Goal: Information Seeking & Learning: Check status

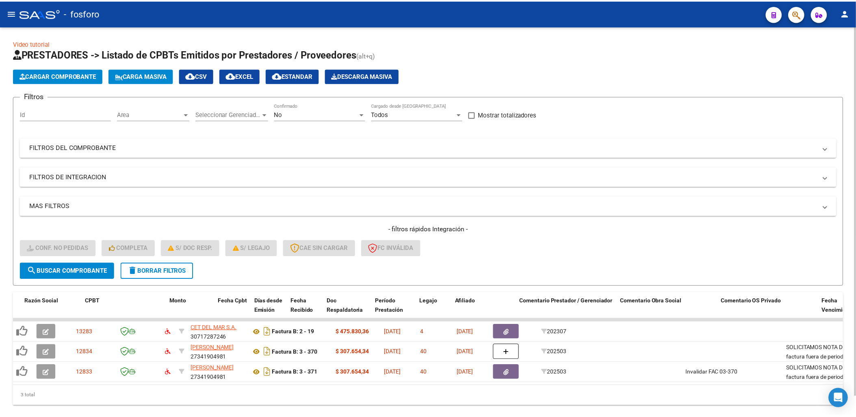
scroll to position [0, 167]
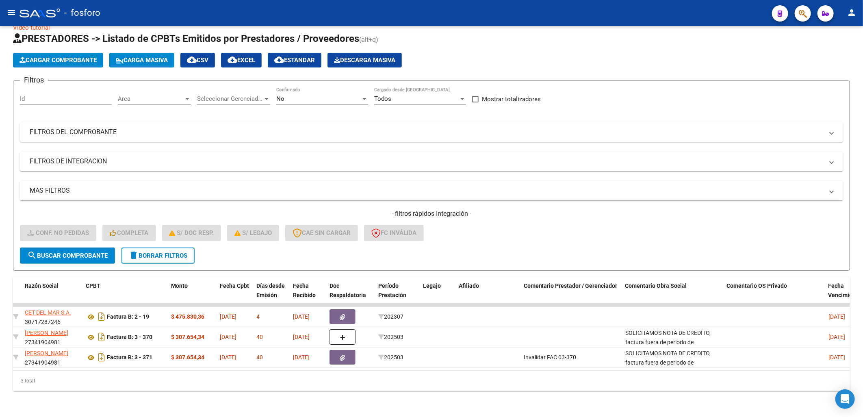
click at [10, 18] on button "menu" at bounding box center [11, 13] width 16 height 16
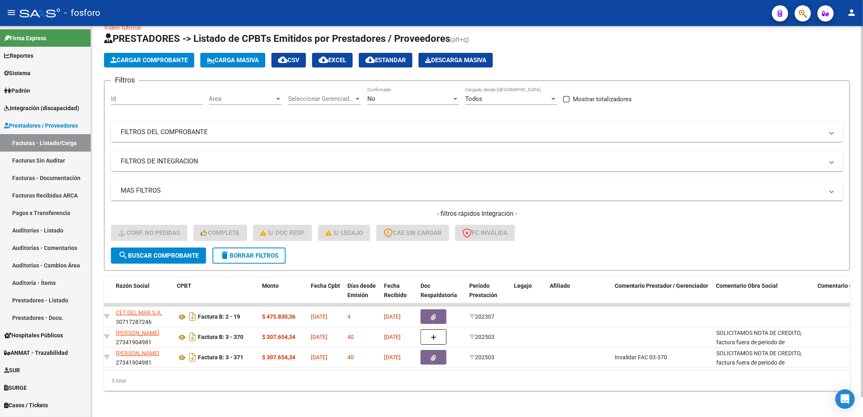
click at [232, 108] on div "Filtros Id Area Area Seleccionar Gerenciador Seleccionar Gerenciador No Confirm…" at bounding box center [477, 167] width 732 height 160
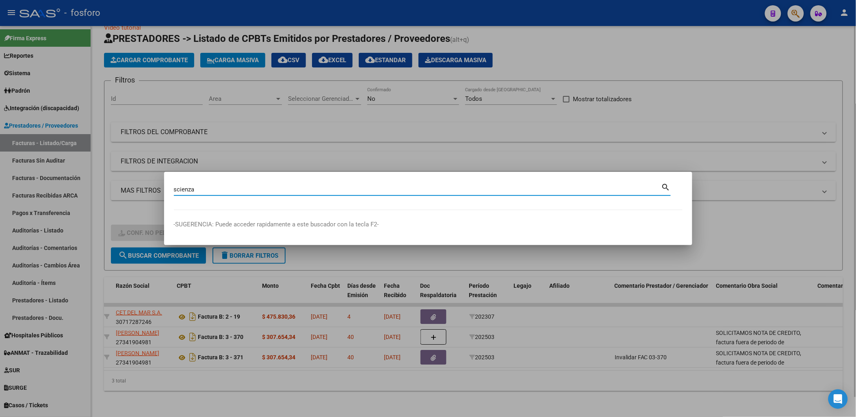
type input "scienza"
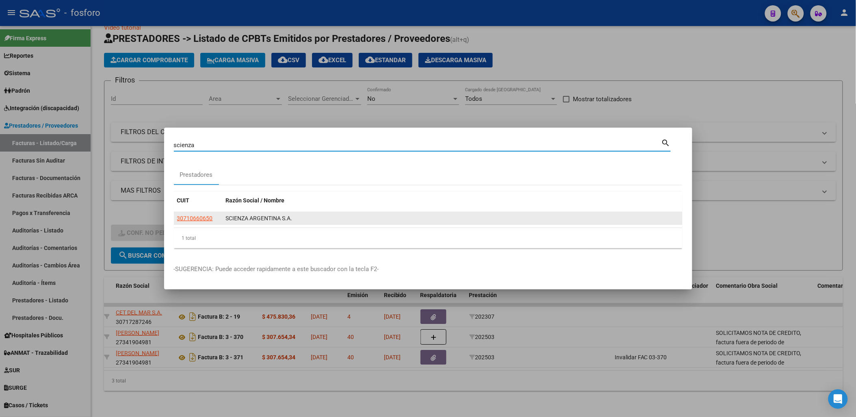
click at [193, 214] on app-link-go-to "30710660650" at bounding box center [195, 218] width 36 height 9
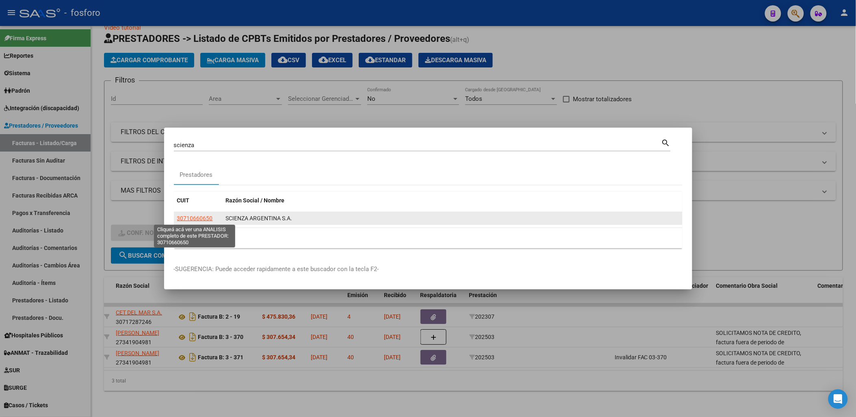
click at [195, 216] on span "30710660650" at bounding box center [195, 218] width 36 height 7
type textarea "30710660650"
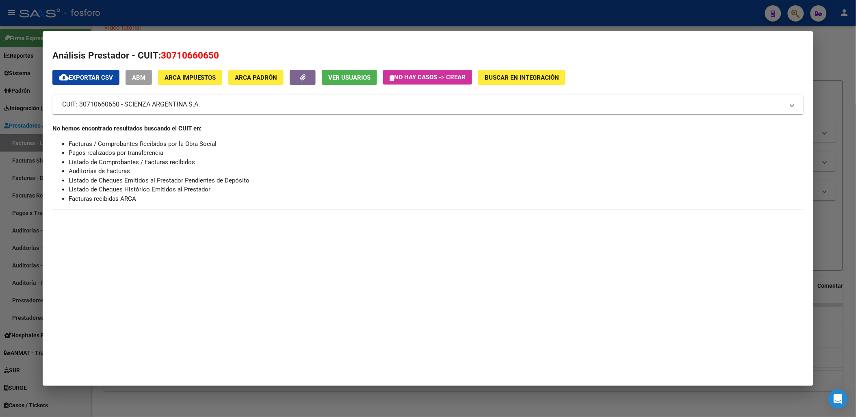
click at [116, 157] on li "Pagos realizados por transferencia" at bounding box center [436, 152] width 735 height 9
click at [182, 57] on span "30710660650" at bounding box center [190, 55] width 58 height 11
click at [141, 110] on mat-expansion-panel-header "CUIT: 30710660650 - SCIENZA ARGENTINA S.A." at bounding box center [427, 105] width 751 height 20
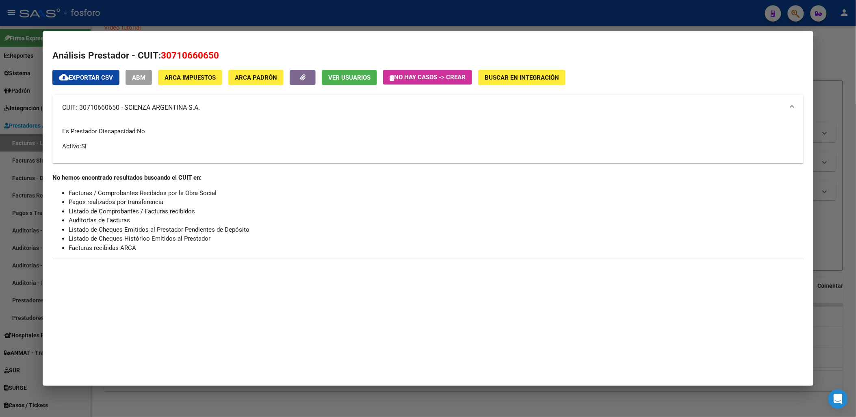
drag, startPoint x: 108, startPoint y: 142, endPoint x: 72, endPoint y: 142, distance: 37.0
click at [108, 142] on p "Activo: Si" at bounding box center [427, 146] width 731 height 9
click at [72, 142] on p "Activo: Si" at bounding box center [427, 146] width 731 height 9
click at [133, 128] on p "Es Prestador Discapacidad: No" at bounding box center [427, 131] width 731 height 9
click at [139, 129] on span "No" at bounding box center [141, 131] width 8 height 7
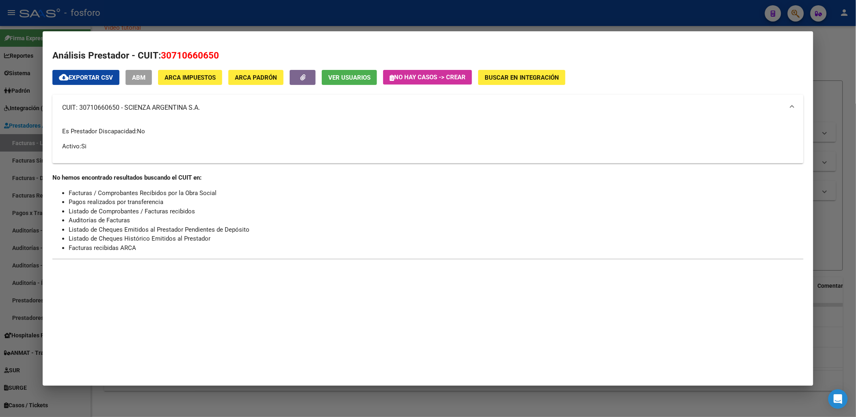
click at [121, 142] on p "Activo: Si" at bounding box center [427, 146] width 731 height 9
click at [182, 50] on span "30710660650" at bounding box center [190, 55] width 58 height 11
click at [351, 79] on span "Ver Usuarios" at bounding box center [349, 77] width 42 height 7
click at [206, 182] on div "No hemos encontrado resultados buscando el CUIT en: Facturas / Comprobantes Rec…" at bounding box center [427, 212] width 751 height 79
click at [82, 76] on span "cloud_download Exportar CSV" at bounding box center [86, 77] width 54 height 7
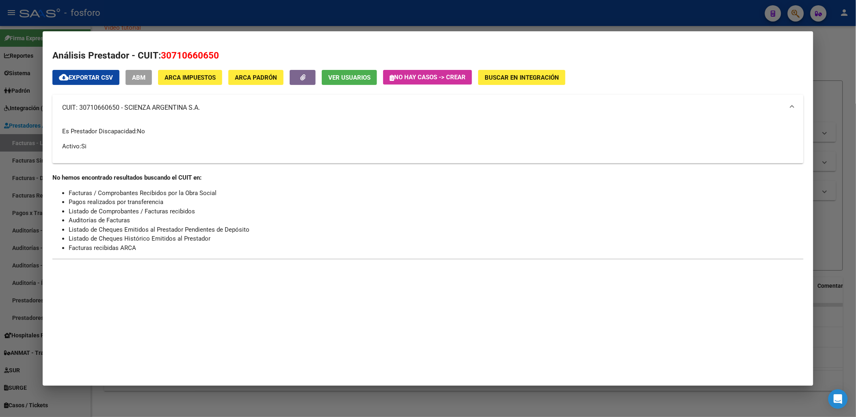
click at [568, 118] on mat-expansion-panel-header "CUIT: 30710660650 - SCIENZA ARGENTINA S.A." at bounding box center [427, 108] width 751 height 26
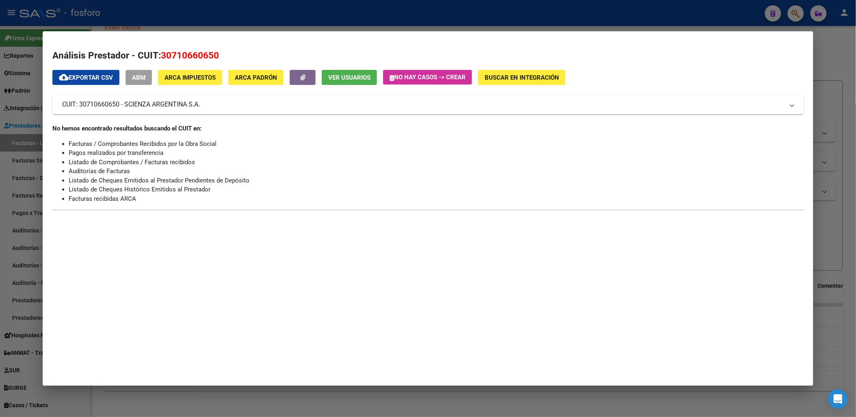
click at [149, 114] on mat-expansion-panel-header "CUIT: 30710660650 - SCIENZA ARGENTINA S.A." at bounding box center [427, 105] width 751 height 20
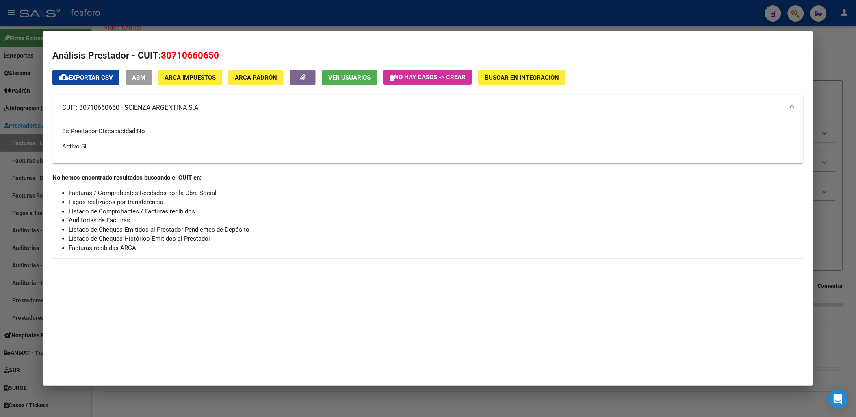
click at [157, 111] on mat-panel-title "CUIT: 30710660650 - SCIENZA ARGENTINA S.A." at bounding box center [423, 108] width 722 height 10
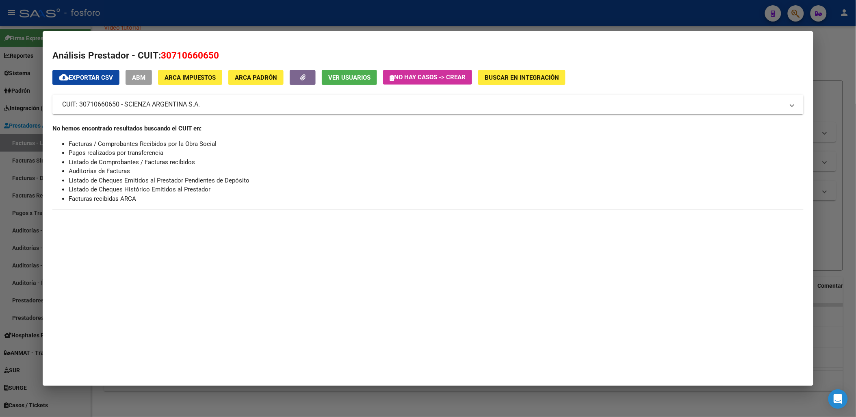
click at [745, 47] on mat-dialog-content "Análisis Prestador - CUIT: 30710660650 cloud_download Exportar CSV ABM ARCA Imp…" at bounding box center [428, 130] width 770 height 178
click at [559, 252] on mat-dialog-container "Análisis Prestador - CUIT: 30710660650 cloud_download Exportar CSV ABM ARCA Imp…" at bounding box center [428, 208] width 770 height 354
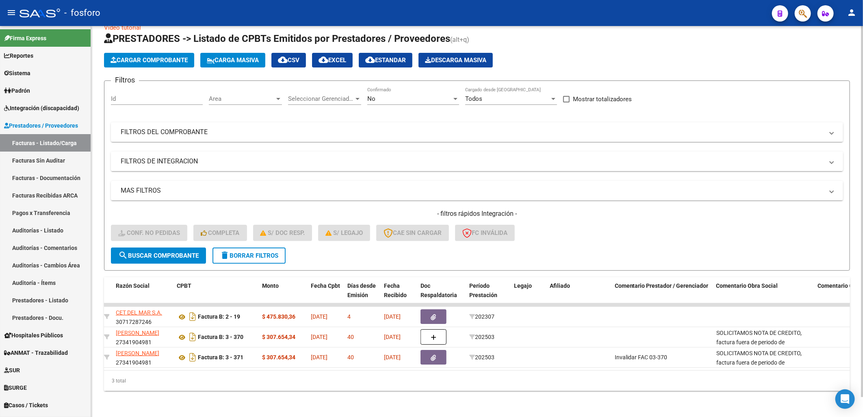
click at [331, 159] on mat-panel-title "FILTROS DE INTEGRACION" at bounding box center [472, 161] width 703 height 9
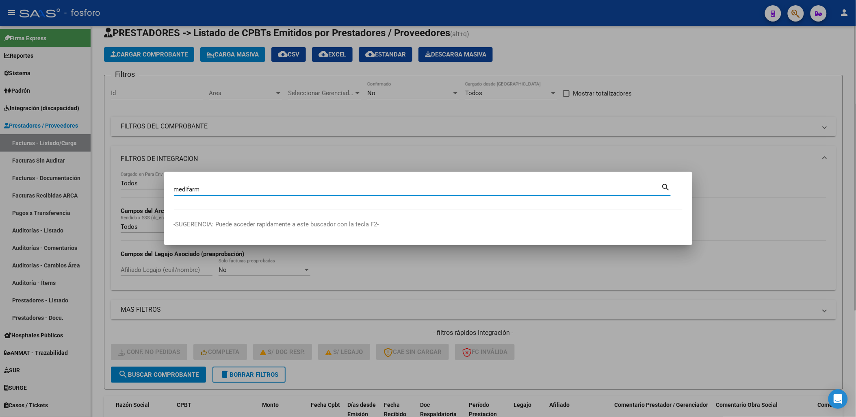
type input "medifarm"
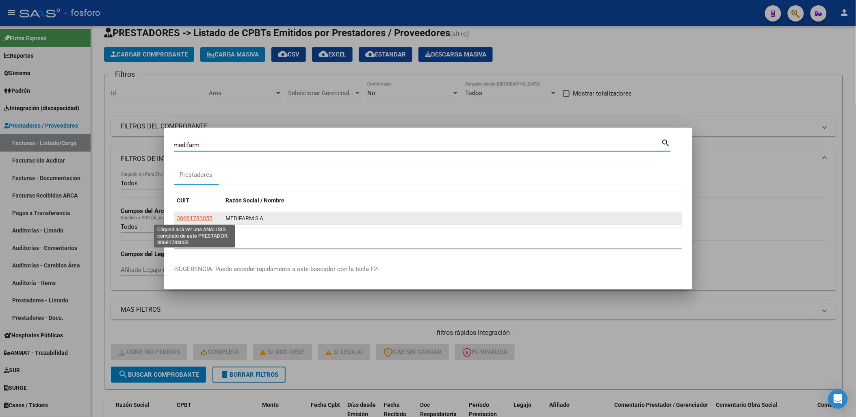
click at [196, 218] on span "30681783055" at bounding box center [195, 218] width 36 height 7
type textarea "30681783055"
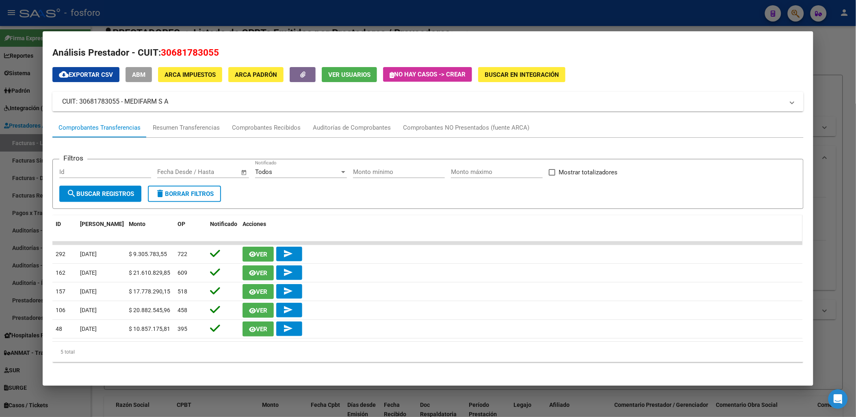
scroll to position [4, 0]
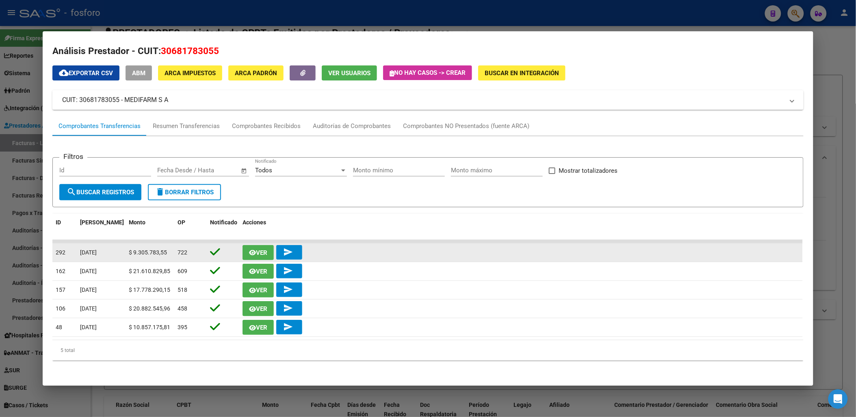
click at [256, 252] on span "Ver" at bounding box center [261, 252] width 11 height 7
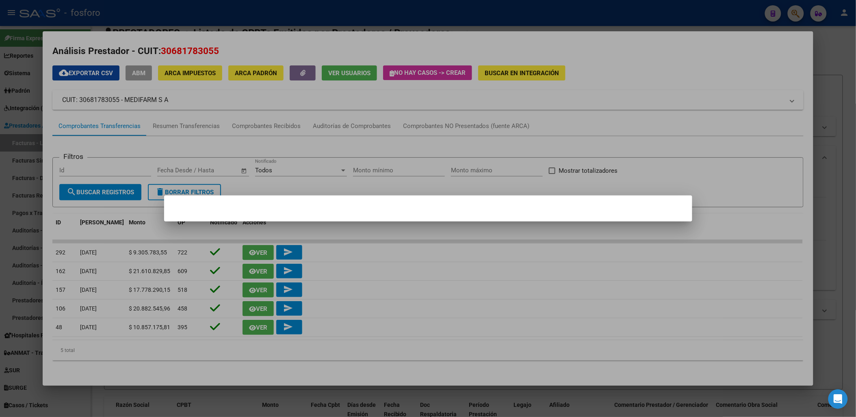
click at [306, 205] on mat-dialog-content at bounding box center [428, 208] width 528 height 7
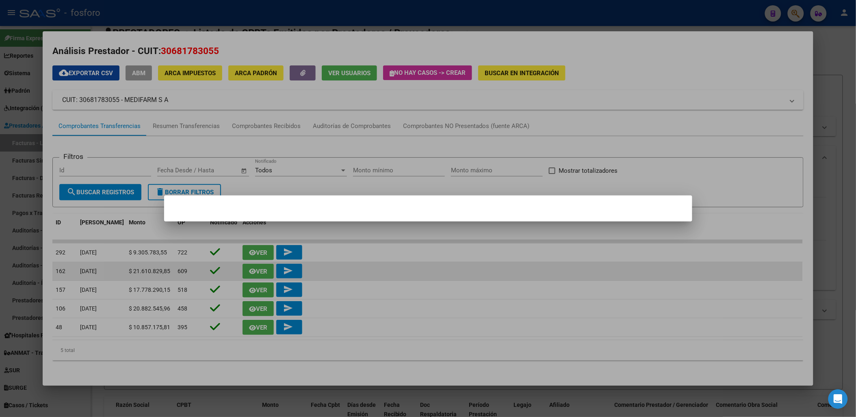
drag, startPoint x: 264, startPoint y: 262, endPoint x: 258, endPoint y: 270, distance: 10.4
click at [263, 262] on div at bounding box center [428, 208] width 856 height 417
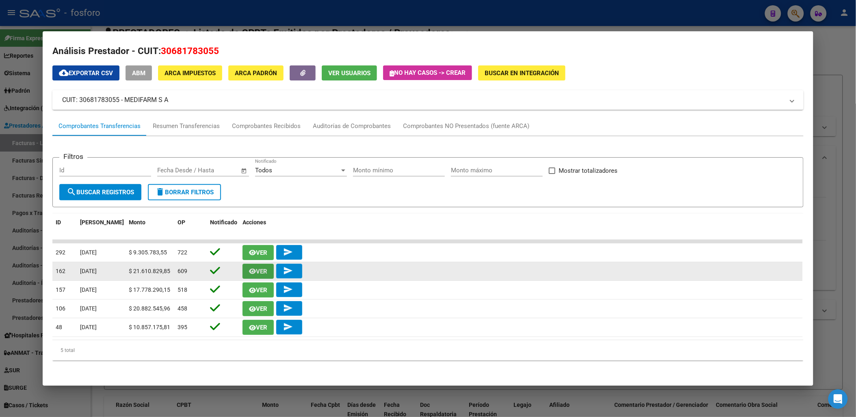
click at [258, 271] on span "Ver" at bounding box center [261, 271] width 11 height 7
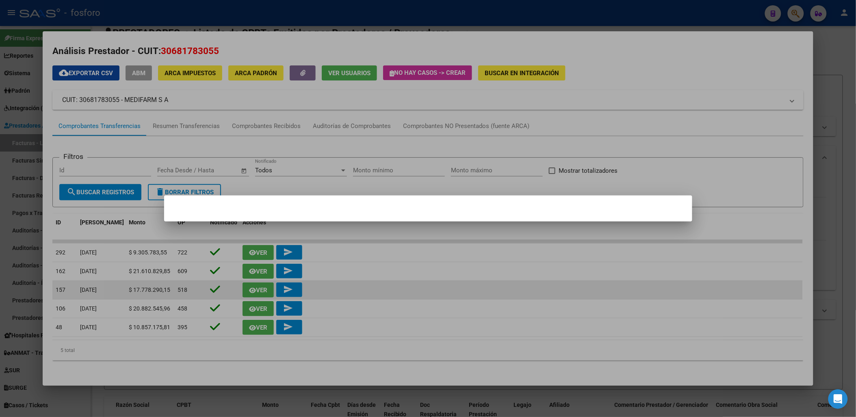
drag, startPoint x: 248, startPoint y: 299, endPoint x: 251, endPoint y: 290, distance: 9.8
click at [249, 296] on div at bounding box center [428, 208] width 856 height 417
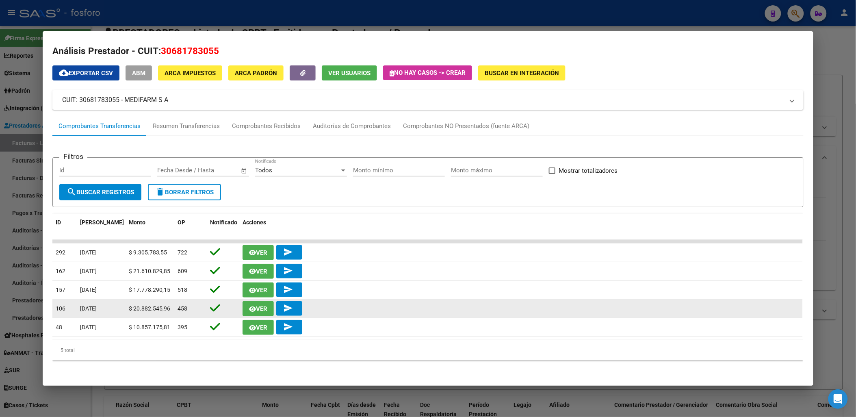
drag, startPoint x: 494, startPoint y: 334, endPoint x: 221, endPoint y: 317, distance: 272.7
click at [221, 317] on datatable-scroller "292 [DATE] $ 9.305.783,55 722 Ver send 162 [DATE] $ 21.610.829,85 609 Ver send …" at bounding box center [427, 288] width 750 height 97
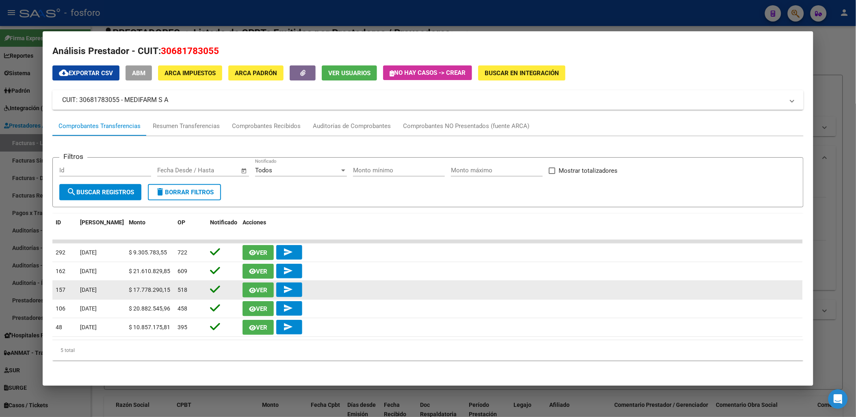
drag, startPoint x: 221, startPoint y: 317, endPoint x: 155, endPoint y: 293, distance: 71.0
click at [155, 293] on span "$ 17.778.290,15" at bounding box center [149, 289] width 41 height 7
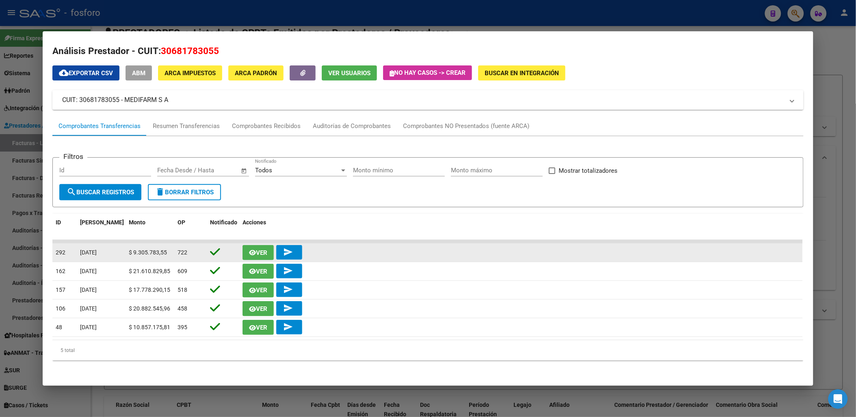
click at [214, 249] on icon at bounding box center [215, 251] width 10 height 11
click at [197, 251] on div "722" at bounding box center [191, 252] width 26 height 9
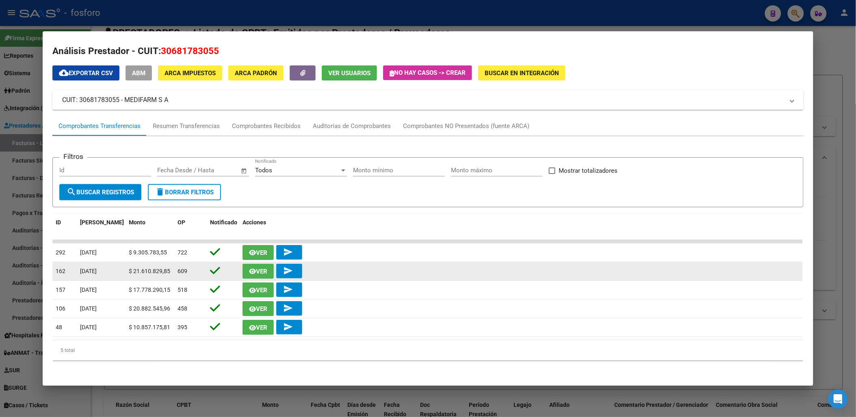
click at [157, 263] on datatable-body-cell "$ 21.610.829,85" at bounding box center [150, 271] width 49 height 18
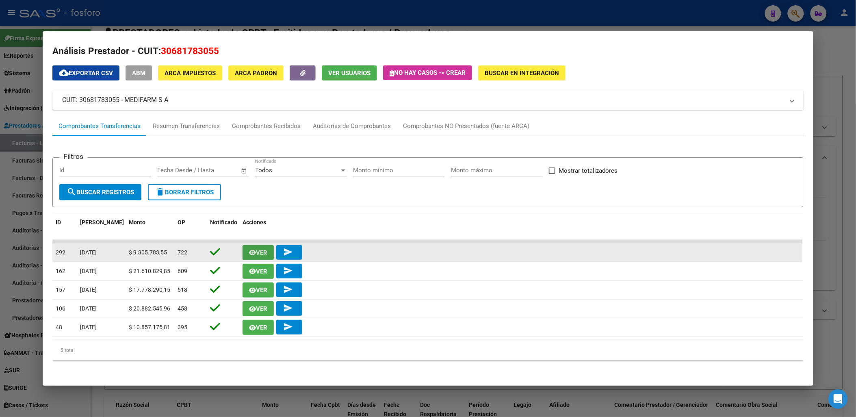
click at [266, 250] on button "Ver" at bounding box center [258, 252] width 31 height 15
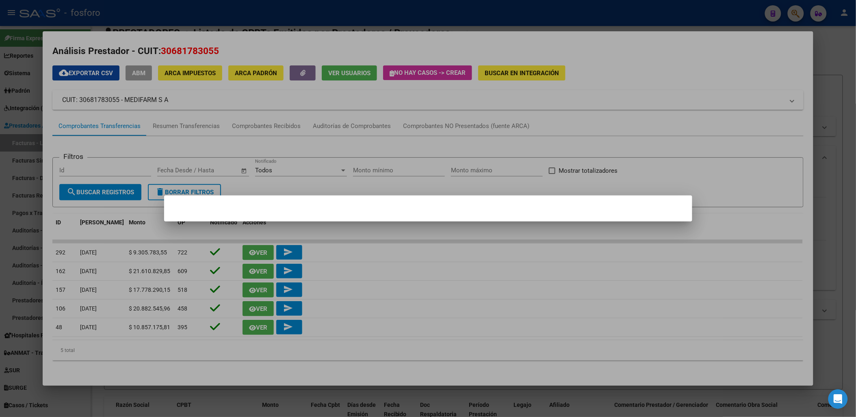
click at [420, 262] on div at bounding box center [428, 208] width 856 height 417
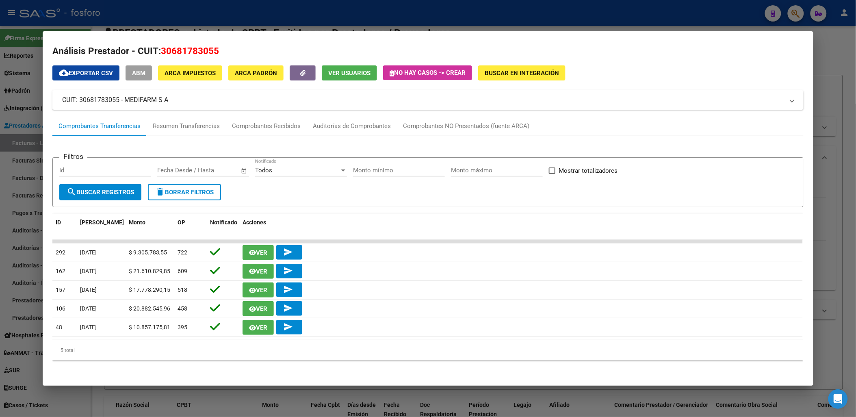
click at [464, 189] on form "Filtros Id Start date – End date Fecha Desde / Hasta Todos Notificado Monto mín…" at bounding box center [427, 182] width 751 height 50
click at [79, 102] on mat-panel-title "CUIT: 30681783055 - MEDIFARM S A" at bounding box center [423, 100] width 722 height 10
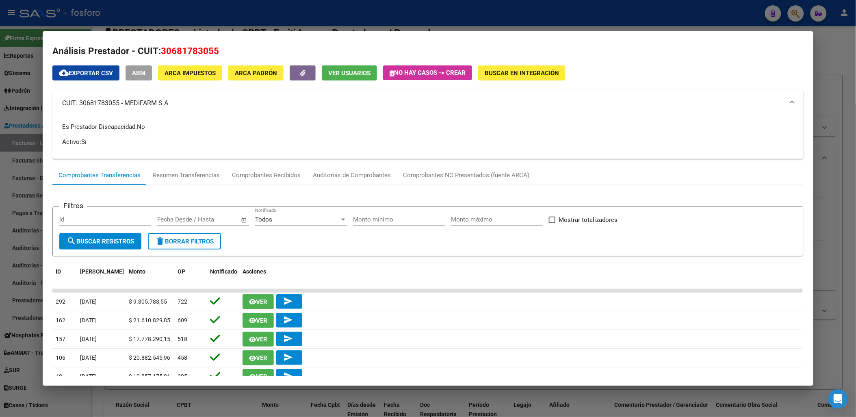
click at [82, 135] on div "Es Prestador Discapacidad: No Activo: Si" at bounding box center [427, 134] width 731 height 24
click at [87, 74] on span "cloud_download Exportar CSV" at bounding box center [86, 72] width 54 height 7
click at [311, 137] on div "Es Prestador Discapacidad: No Activo: Si" at bounding box center [427, 134] width 731 height 24
click at [363, 112] on mat-expansion-panel-header "CUIT: 30681783055 - MEDIFARM S A" at bounding box center [427, 103] width 751 height 26
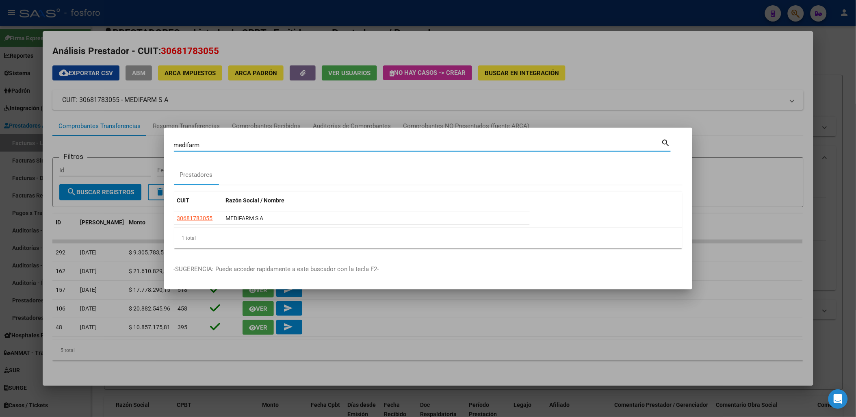
type input "s"
type input "sc"
type input "sci"
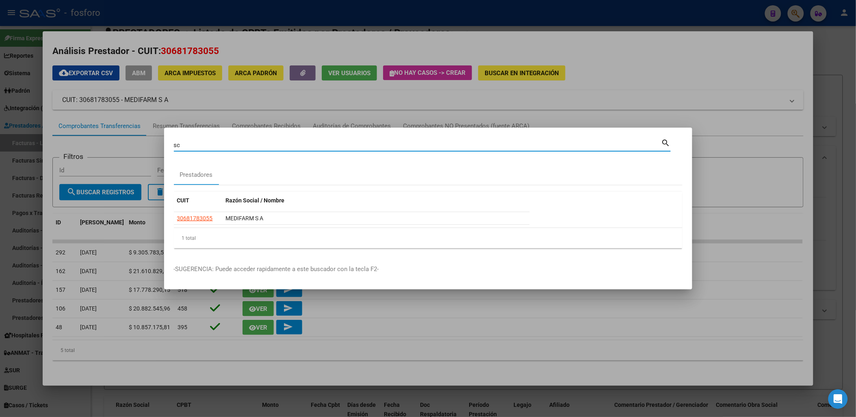
type input "sci"
type input "scie"
type input "scien"
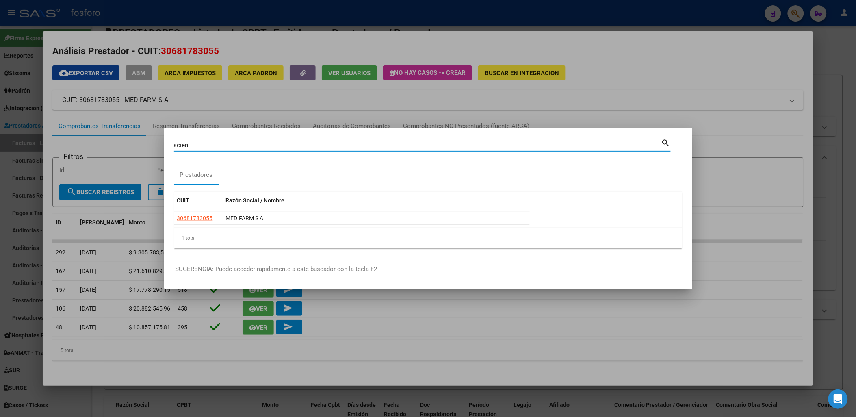
type input "scienz"
type input "scienza"
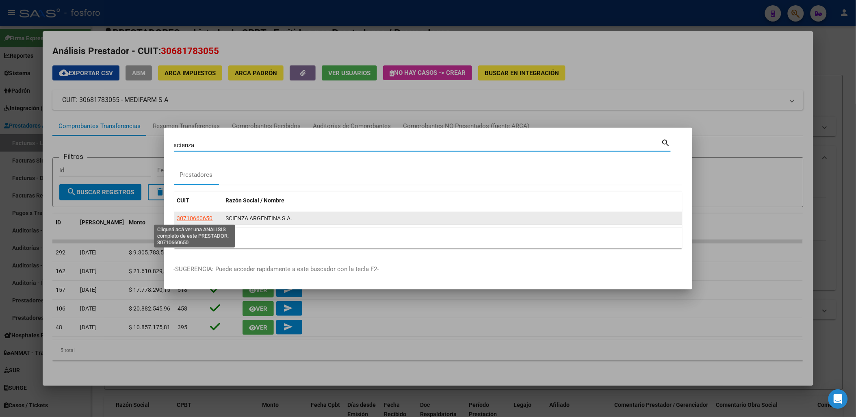
click at [186, 221] on span "30710660650" at bounding box center [195, 218] width 36 height 7
type textarea "30710660650"
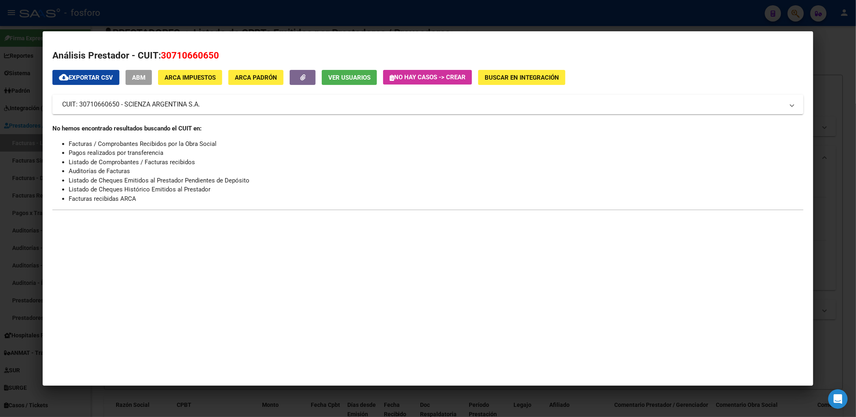
click at [89, 73] on button "cloud_download Exportar CSV" at bounding box center [85, 77] width 67 height 15
click at [103, 103] on mat-panel-title "CUIT: 30710660650 - SCIENZA ARGENTINA S.A." at bounding box center [423, 105] width 722 height 10
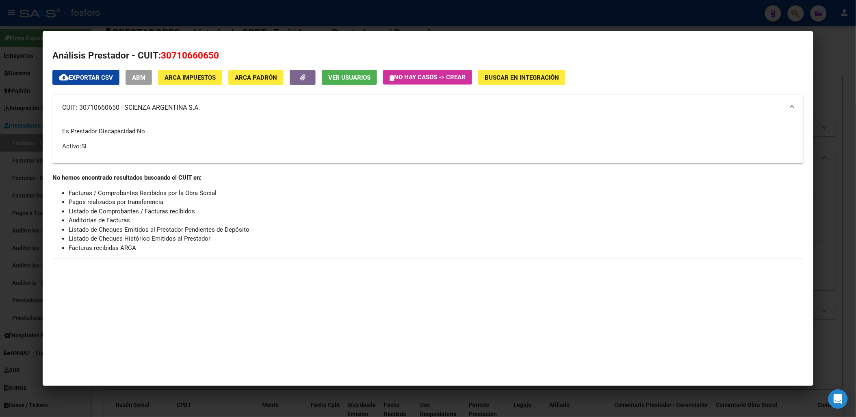
click at [102, 148] on p "Activo: Si" at bounding box center [427, 146] width 731 height 9
click at [82, 74] on span "cloud_download Exportar CSV" at bounding box center [86, 77] width 54 height 7
click at [137, 136] on div "Es Prestador Discapacidad: No Activo: Si" at bounding box center [427, 139] width 731 height 24
click at [172, 50] on span "30710660650" at bounding box center [190, 55] width 58 height 11
click at [132, 76] on span "ABM" at bounding box center [138, 77] width 13 height 7
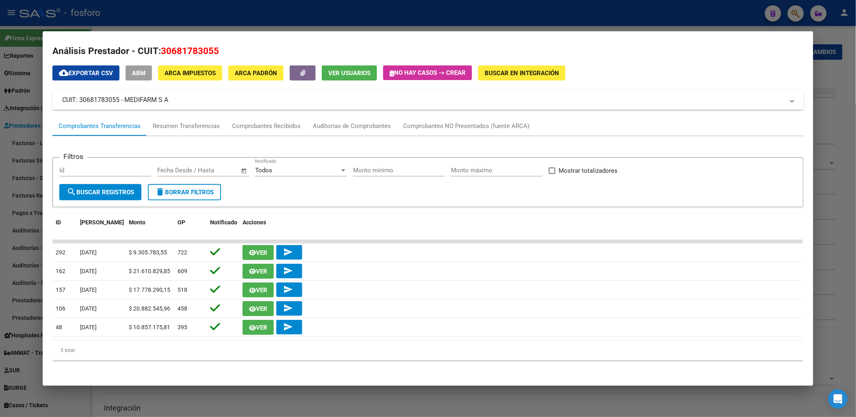
click at [152, 95] on mat-panel-title "CUIT: 30681783055 - MEDIFARM S A" at bounding box center [423, 100] width 722 height 10
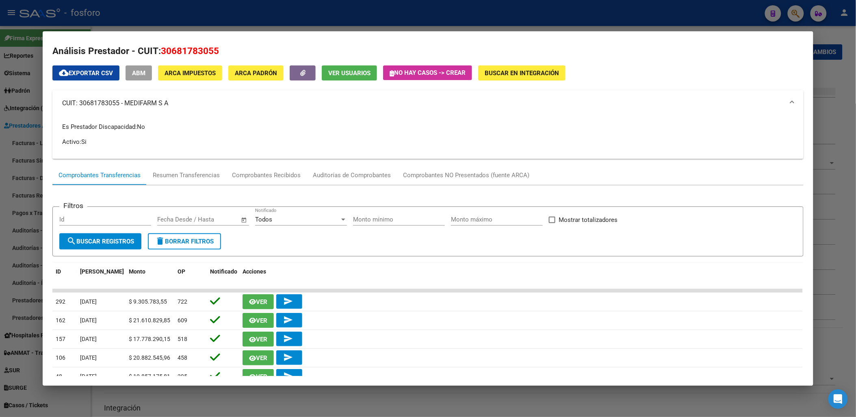
click at [183, 106] on mat-panel-title "CUIT: 30681783055 - MEDIFARM S A" at bounding box center [423, 103] width 722 height 10
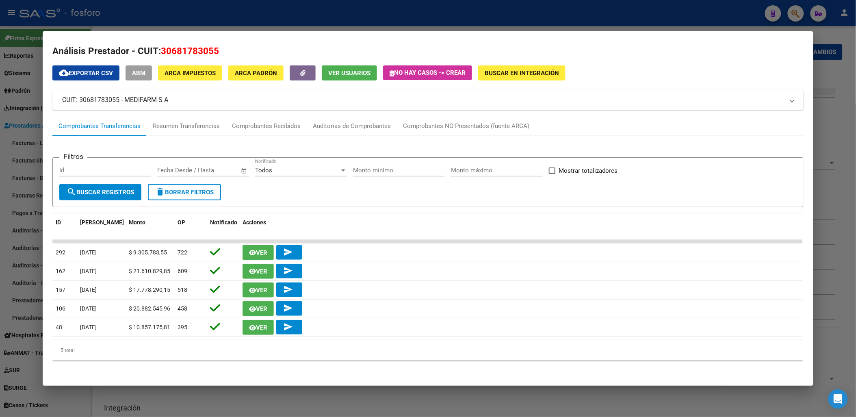
click at [348, 87] on div "cloud_download Exportar CSV ABM ARCA Impuestos ARCA Padrón Ver Usuarios No hay …" at bounding box center [427, 215] width 751 height 301
click at [522, 89] on div "cloud_download Exportar CSV ABM ARCA Impuestos ARCA Padrón Ver Usuarios No hay …" at bounding box center [427, 215] width 751 height 301
click at [499, 98] on mat-panel-title "CUIT: 30681783055 - MEDIFARM S A" at bounding box center [423, 100] width 722 height 10
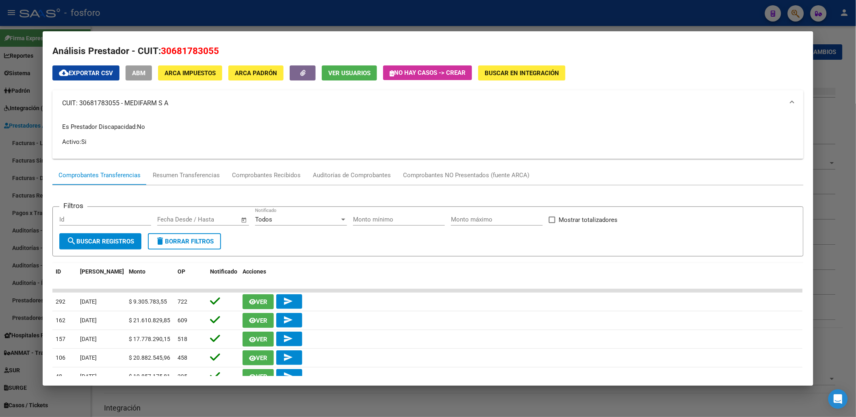
click at [126, 136] on div "Es Prestador Discapacidad: No Activo: Si" at bounding box center [427, 134] width 731 height 24
click at [181, 169] on div "Resumen Transferencias" at bounding box center [186, 175] width 79 height 20
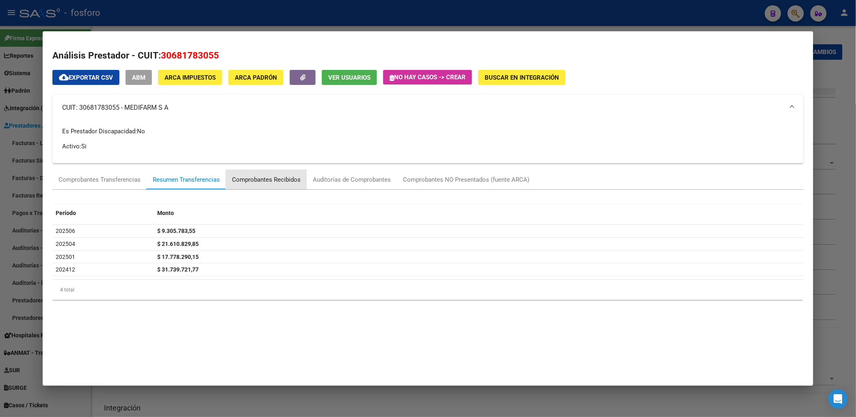
click at [275, 176] on div "Comprobantes Recibidos" at bounding box center [266, 179] width 69 height 9
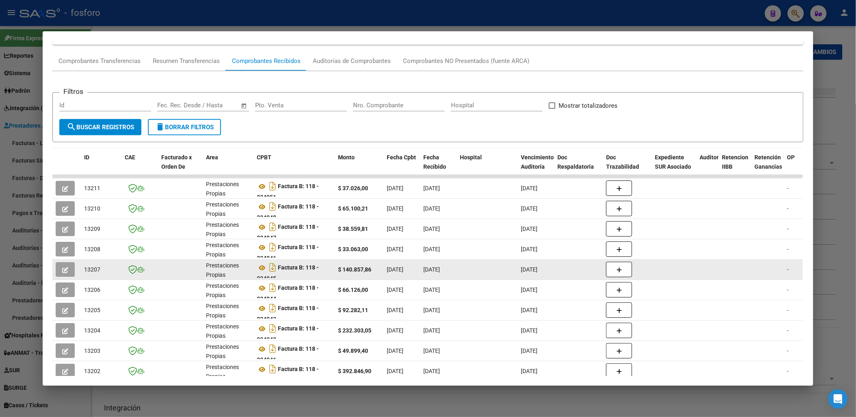
scroll to position [169, 0]
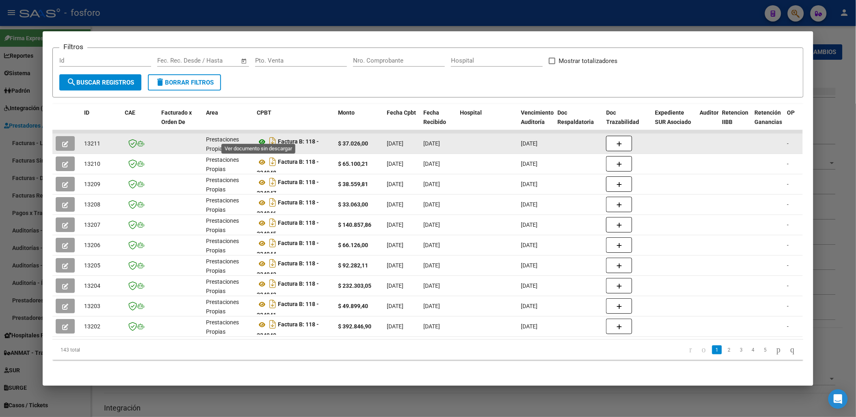
click at [259, 137] on icon at bounding box center [262, 142] width 11 height 10
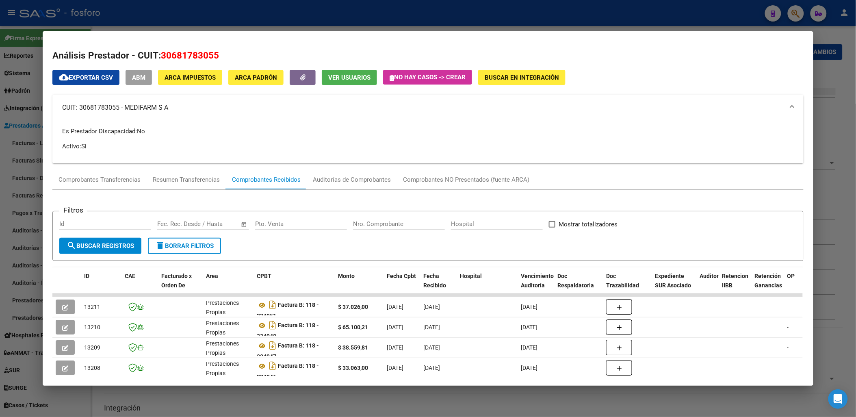
scroll to position [45, 0]
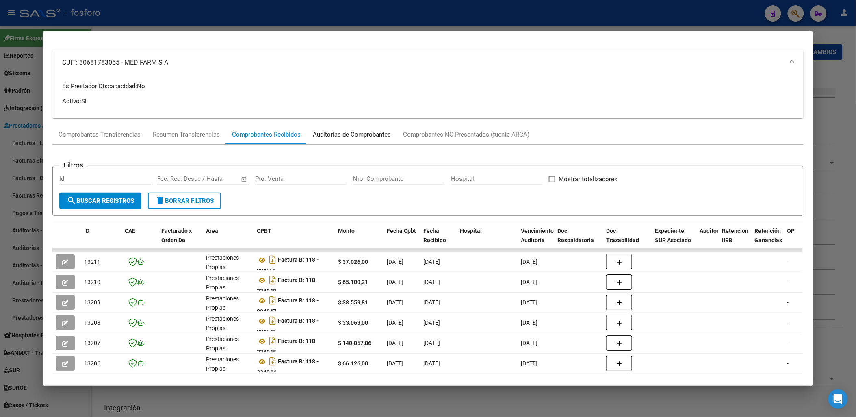
click at [349, 136] on div "Auditorías de Comprobantes" at bounding box center [352, 134] width 78 height 9
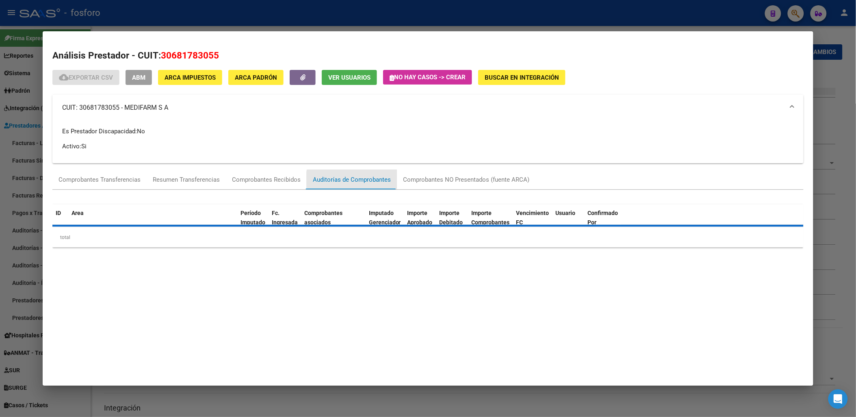
scroll to position [0, 0]
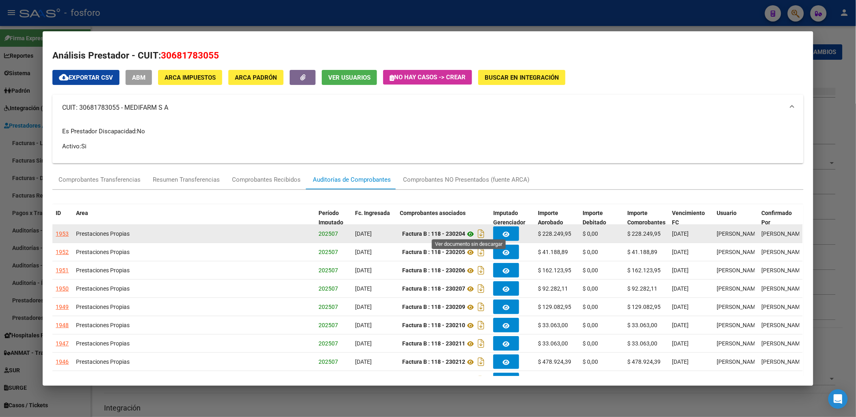
click at [467, 231] on icon at bounding box center [470, 234] width 11 height 10
click at [513, 229] on button "button" at bounding box center [506, 233] width 26 height 15
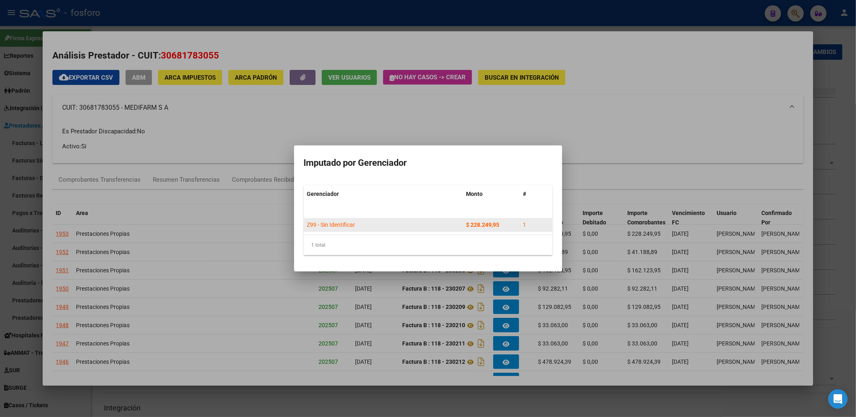
click at [347, 225] on span "Z99 - Sin Identificar" at bounding box center [331, 224] width 48 height 7
click at [308, 223] on span "Z99 - Sin Identificar" at bounding box center [331, 224] width 48 height 7
click at [352, 240] on div "1 total" at bounding box center [428, 245] width 249 height 20
drag, startPoint x: 475, startPoint y: 233, endPoint x: 485, endPoint y: 221, distance: 15.6
click at [481, 226] on datatable-selection "Z99 - Sin Identificar $ 228.249,95 1" at bounding box center [428, 229] width 249 height 7
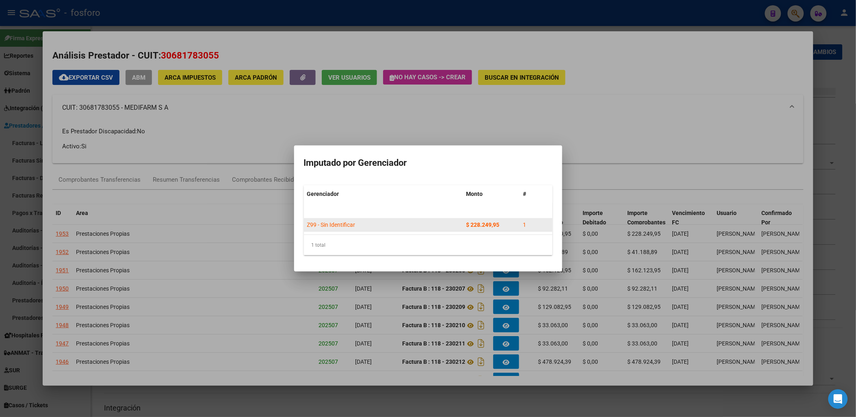
click at [485, 221] on div "$ 228.249,95" at bounding box center [491, 224] width 50 height 9
click at [617, 241] on div at bounding box center [428, 208] width 856 height 417
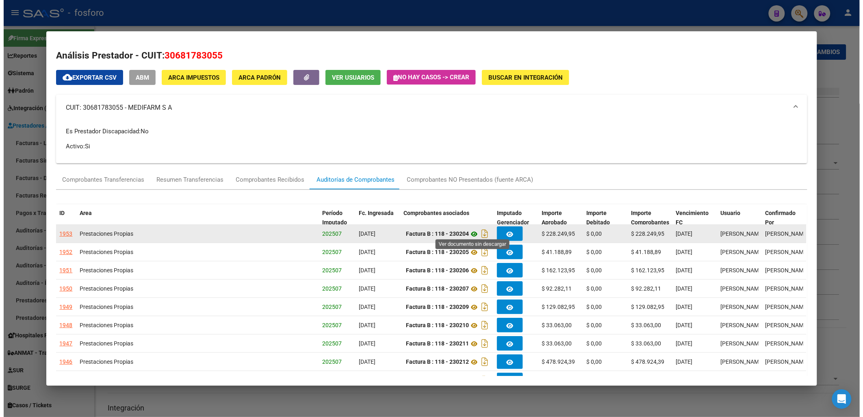
scroll to position [6, 0]
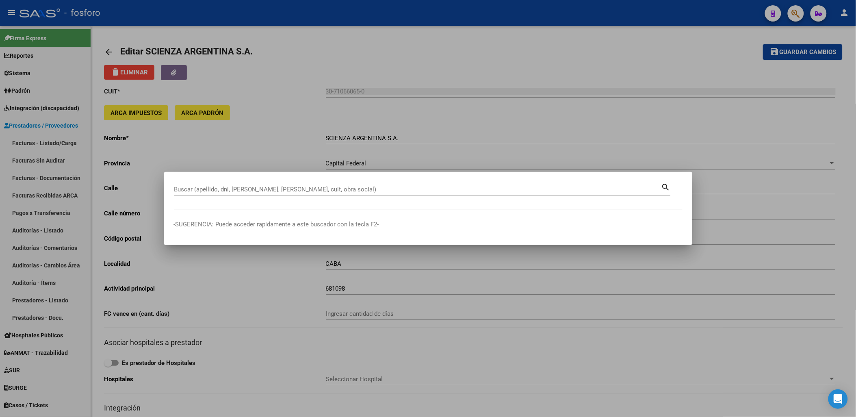
click at [363, 225] on p "-SUGERENCIA: Puede acceder rapidamente a este buscador con la tecla F2-" at bounding box center [428, 224] width 509 height 9
click at [282, 153] on div at bounding box center [428, 208] width 856 height 417
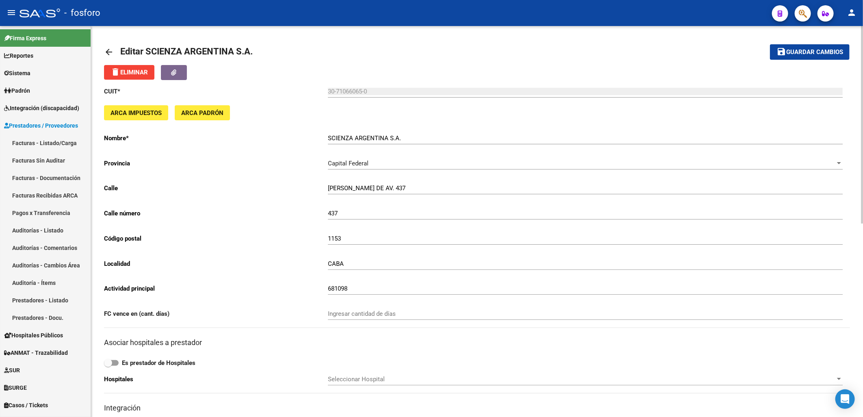
click at [106, 50] on mat-icon "arrow_back" at bounding box center [109, 52] width 10 height 10
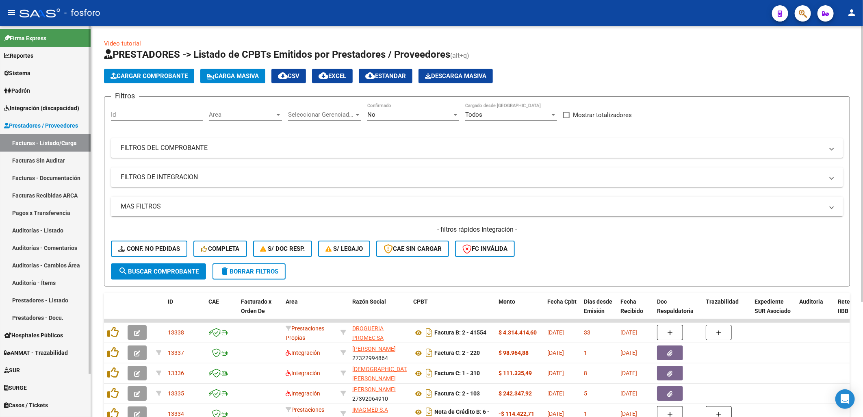
click at [9, 71] on span "Sistema" at bounding box center [17, 73] width 26 height 9
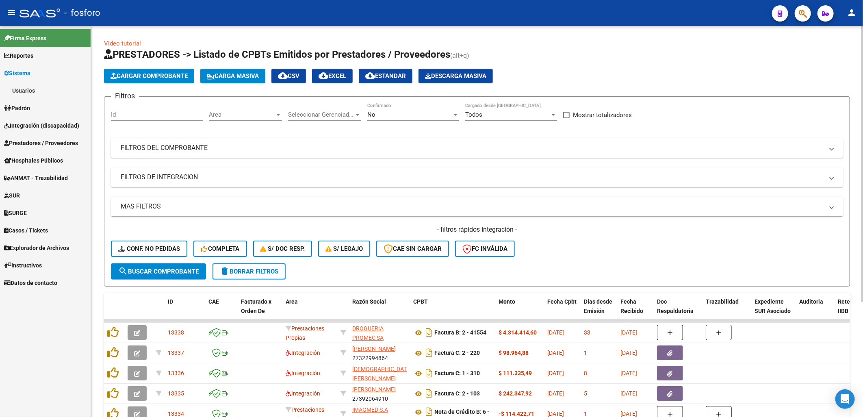
click at [42, 91] on link "Usuarios" at bounding box center [45, 90] width 91 height 17
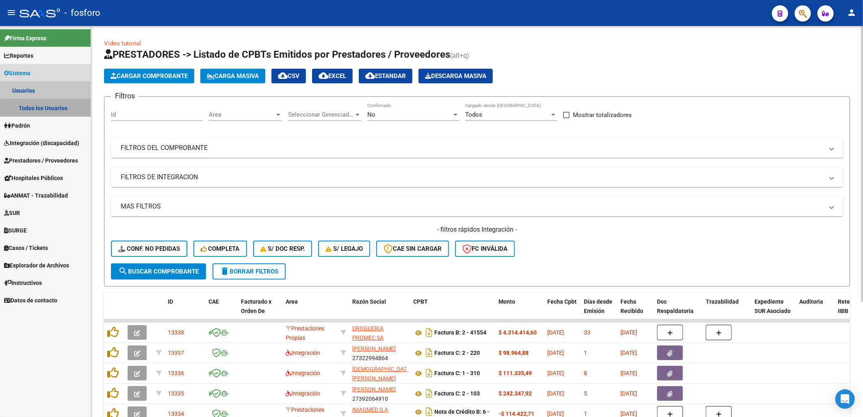
click at [51, 115] on link "Todos los Usuarios" at bounding box center [45, 107] width 91 height 17
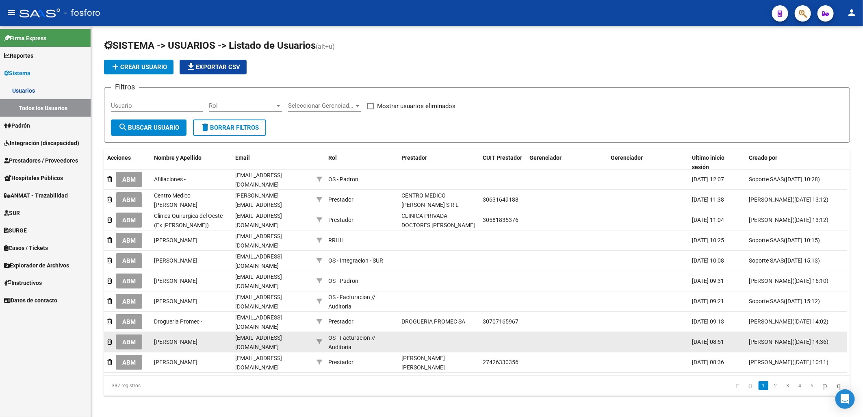
drag, startPoint x: 779, startPoint y: 338, endPoint x: 570, endPoint y: 337, distance: 209.7
click at [570, 337] on div "ABM [PERSON_NAME] [EMAIL_ADDRESS][DOMAIN_NAME] OS - Facturacion // Auditoria [D…" at bounding box center [475, 342] width 743 height 20
click at [390, 339] on div "OS - Facturacion // Auditoria" at bounding box center [361, 342] width 67 height 19
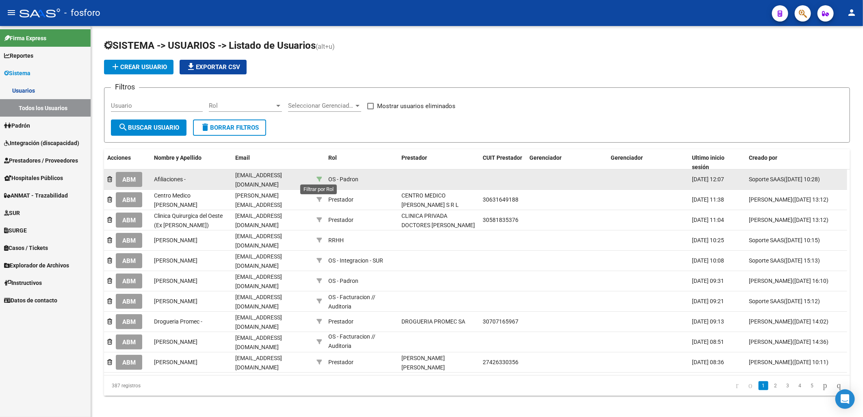
click at [317, 176] on icon at bounding box center [320, 179] width 6 height 6
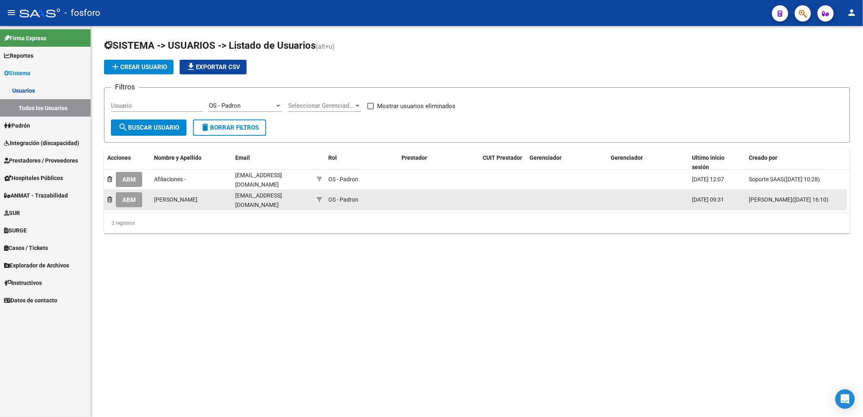
click at [611, 193] on datatable-body-cell at bounding box center [647, 200] width 81 height 20
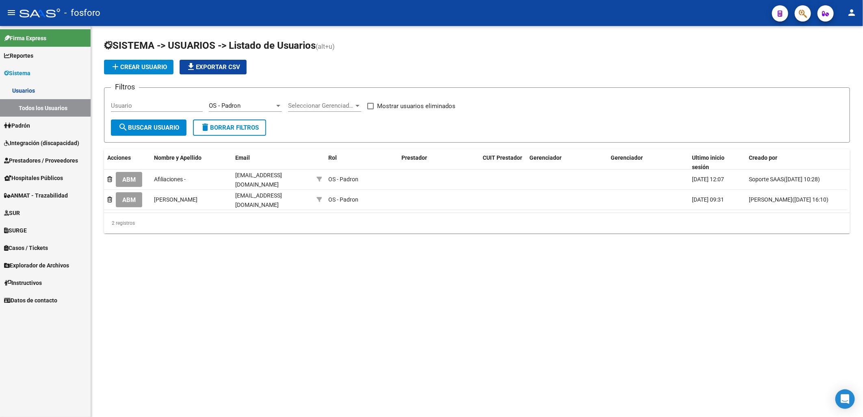
click at [229, 129] on span "delete Borrar Filtros" at bounding box center [229, 127] width 59 height 7
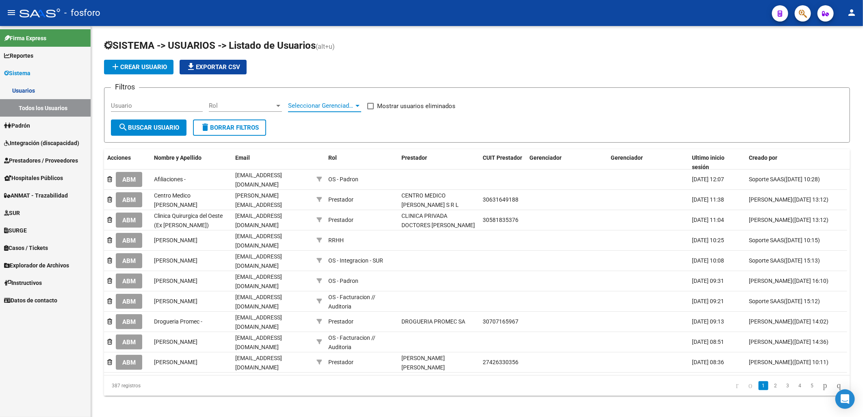
click at [310, 107] on span "Seleccionar Gerenciador" at bounding box center [321, 105] width 66 height 7
click at [310, 107] on input "dropdown search" at bounding box center [334, 105] width 104 height 18
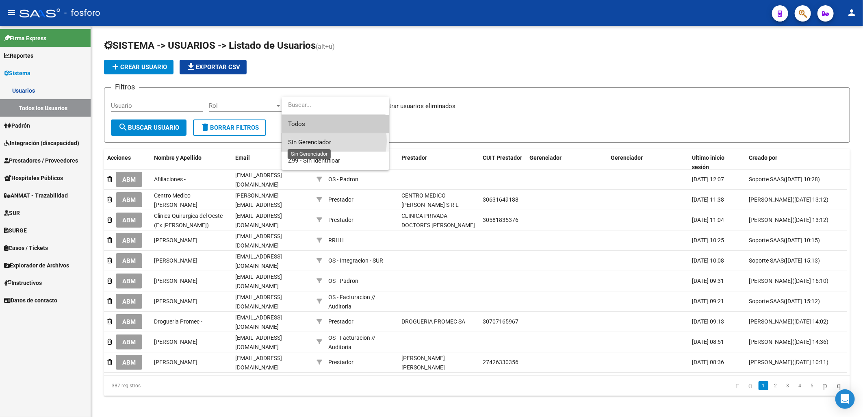
click at [325, 141] on span "Sin Gerenciador" at bounding box center [309, 142] width 43 height 7
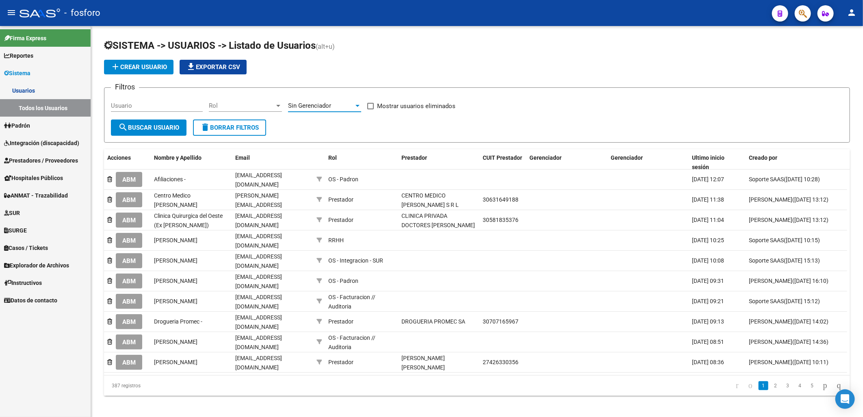
click at [324, 106] on span "Sin Gerenciador" at bounding box center [309, 105] width 43 height 7
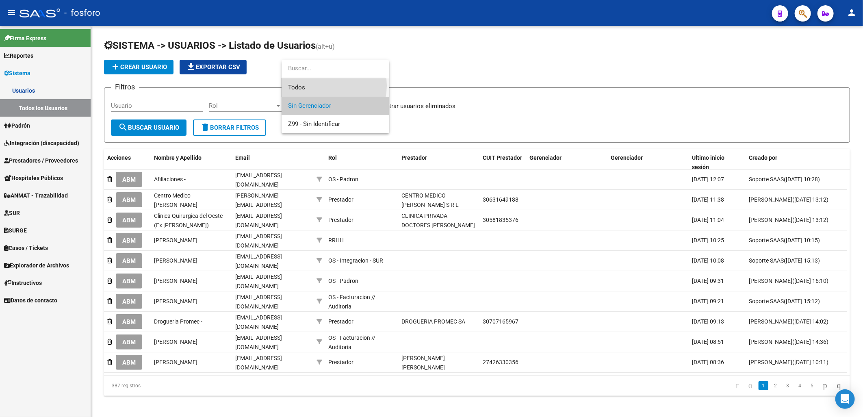
click at [311, 85] on span "Todos" at bounding box center [335, 87] width 95 height 18
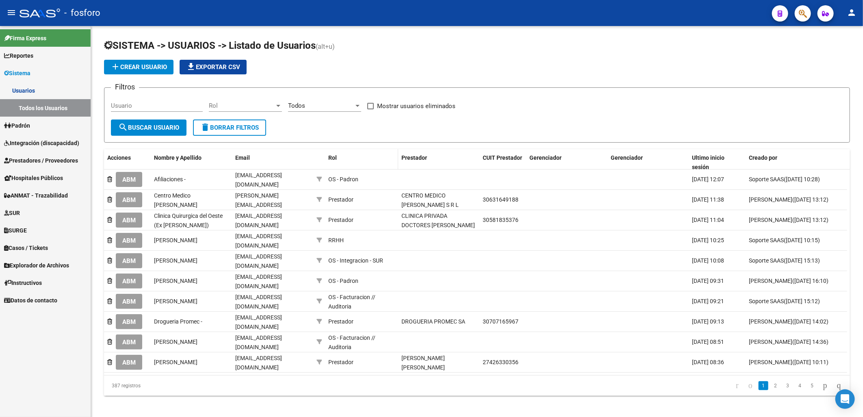
click at [334, 150] on datatable-header-cell "Rol" at bounding box center [361, 162] width 73 height 27
click at [335, 155] on span "Rol" at bounding box center [332, 157] width 9 height 7
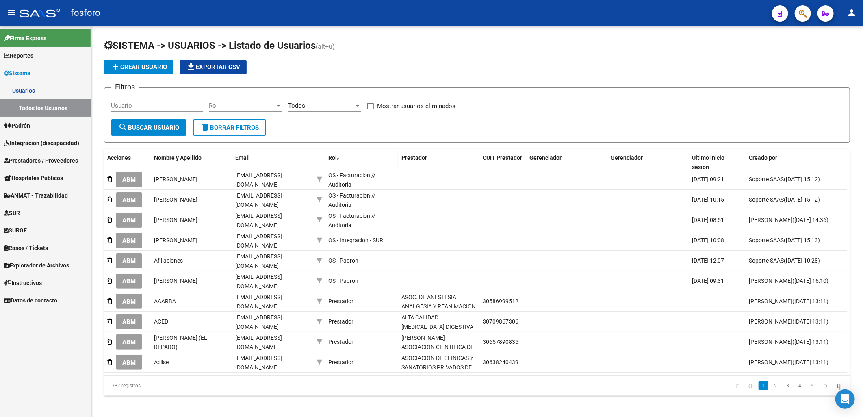
click at [347, 154] on div "Rol" at bounding box center [361, 157] width 67 height 9
click at [347, 158] on div "Rol" at bounding box center [361, 157] width 67 height 9
click at [333, 158] on span "Rol" at bounding box center [332, 157] width 9 height 7
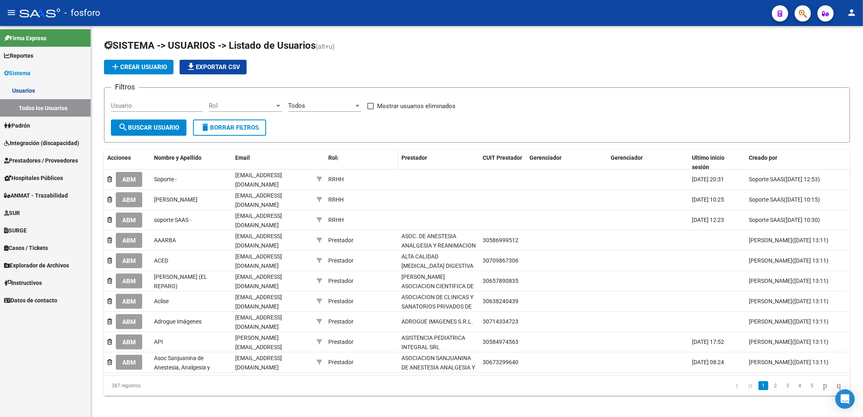
click at [333, 158] on span "Rol" at bounding box center [332, 157] width 9 height 7
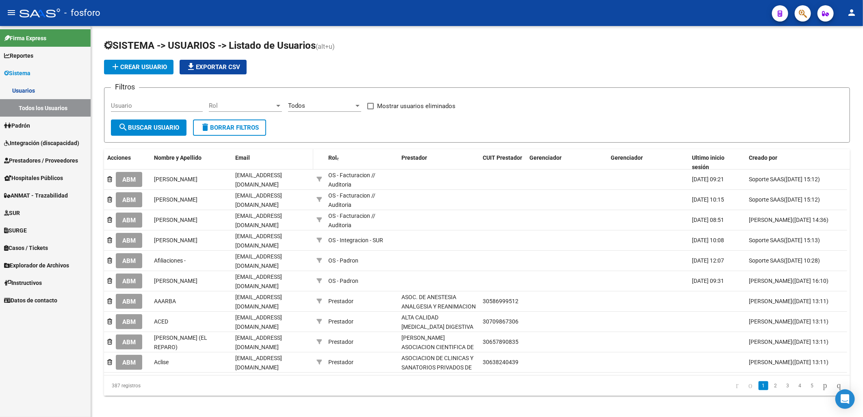
click at [242, 157] on span "Email" at bounding box center [242, 157] width 15 height 7
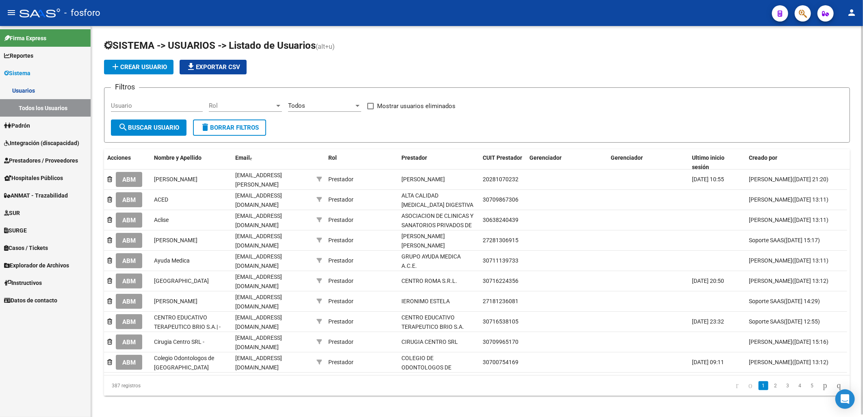
click at [159, 107] on input "Usuario" at bounding box center [157, 105] width 92 height 7
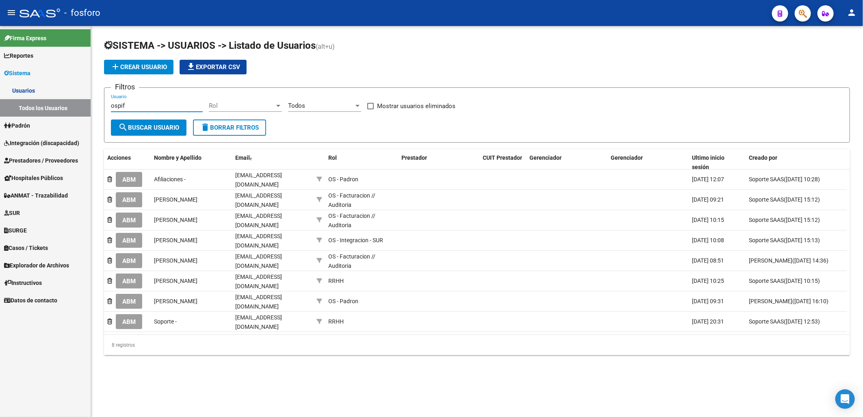
type input "ospif"
click at [379, 392] on mat-sidenav-content "SISTEMA -> USUARIOS -> Listado de Usuarios (alt+u) add Crear Usuario file_downl…" at bounding box center [477, 221] width 772 height 391
drag, startPoint x: 615, startPoint y: 339, endPoint x: 863, endPoint y: 331, distance: 247.6
click at [863, 331] on html "menu - fosforo person Firma Express Reportes SUR Expedientes Internos Movimient…" at bounding box center [431, 208] width 863 height 417
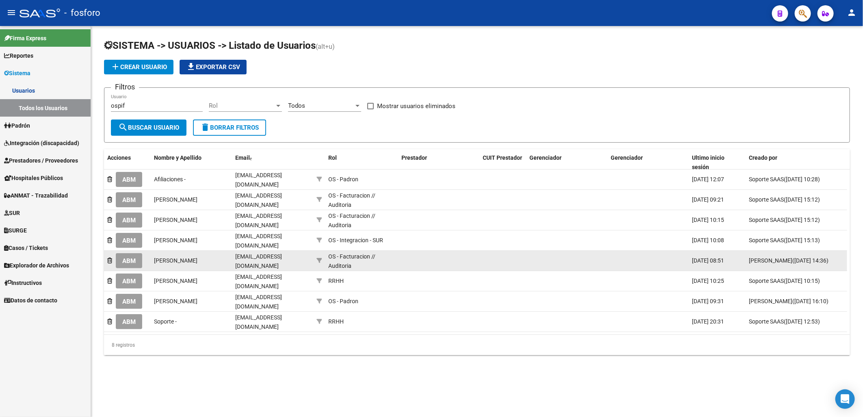
scroll to position [0, 0]
drag, startPoint x: 767, startPoint y: 261, endPoint x: 744, endPoint y: 250, distance: 26.2
click at [744, 251] on div "ABM [PERSON_NAME] [EMAIL_ADDRESS][DOMAIN_NAME] OS - Facturacion // Auditoria [D…" at bounding box center [475, 261] width 743 height 20
drag, startPoint x: 744, startPoint y: 250, endPoint x: 769, endPoint y: 262, distance: 28.4
click at [769, 262] on div "[PERSON_NAME] ([DATE] 14:36)" at bounding box center [796, 260] width 95 height 9
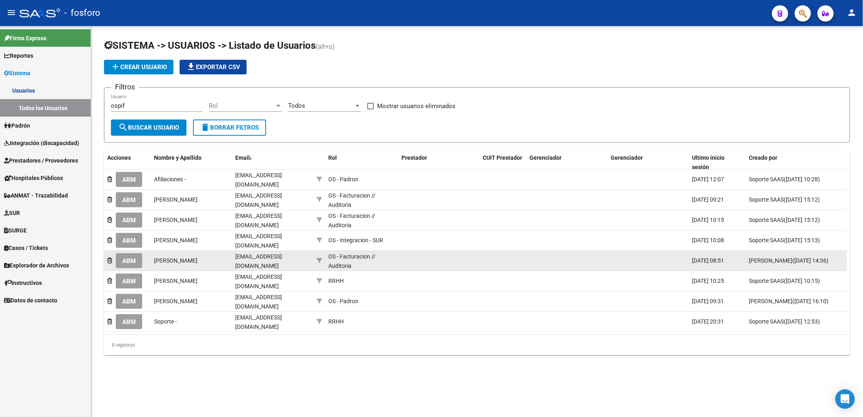
click at [703, 252] on datatable-body-cell "[DATE] 08:51" at bounding box center [717, 261] width 57 height 20
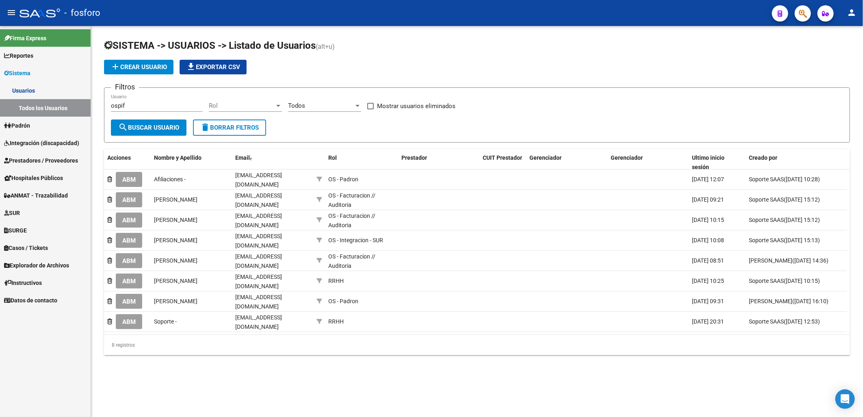
click at [670, 368] on div "SISTEMA -> USUARIOS -> Listado de Usuarios (alt+u) add Crear Usuario file_downl…" at bounding box center [477, 203] width 772 height 355
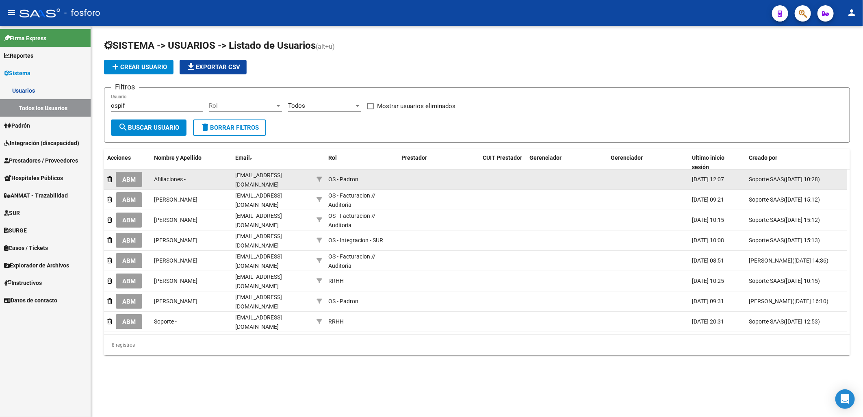
click at [136, 177] on span "ABM" at bounding box center [128, 179] width 13 height 7
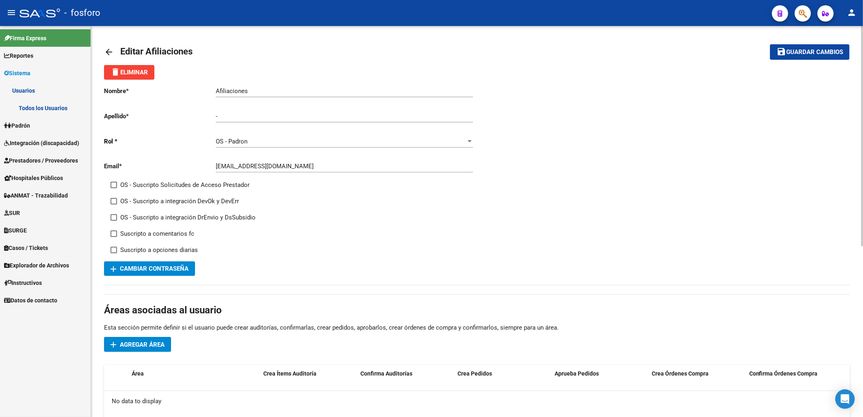
click at [108, 48] on mat-icon "arrow_back" at bounding box center [109, 52] width 10 height 10
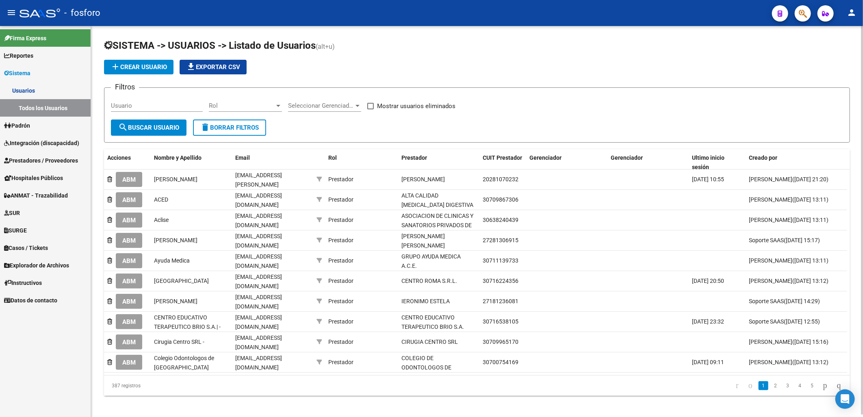
click at [50, 103] on link "Todos los Usuarios" at bounding box center [45, 107] width 91 height 17
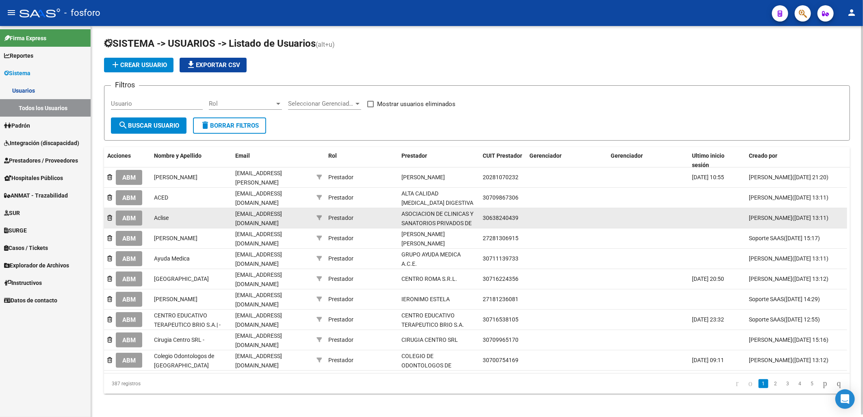
scroll to position [2, 0]
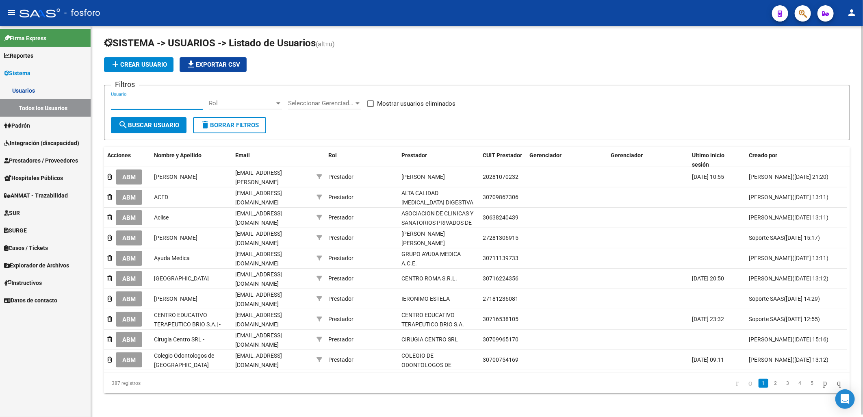
click at [163, 100] on input "Usuario" at bounding box center [157, 103] width 92 height 7
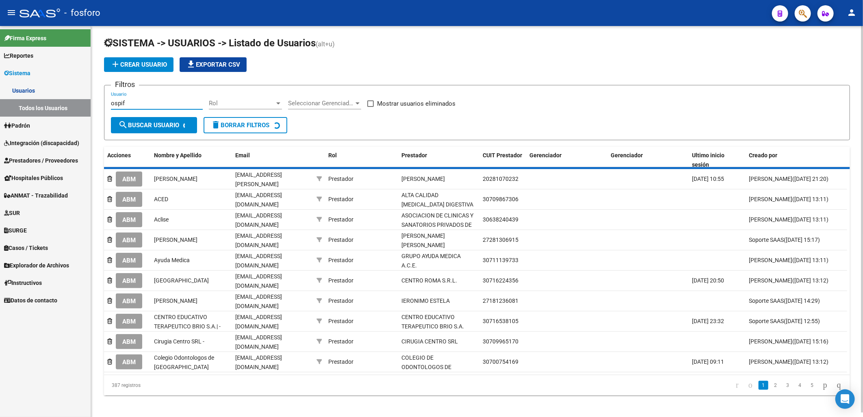
scroll to position [0, 0]
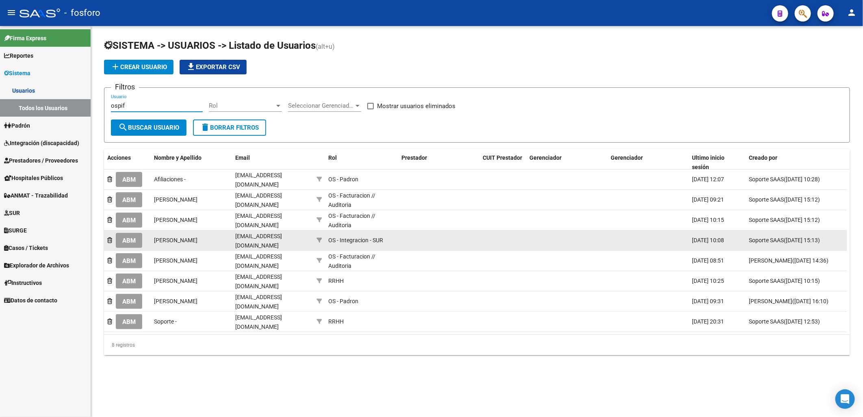
type input "ospif"
click at [132, 239] on span "ABM" at bounding box center [128, 240] width 13 height 7
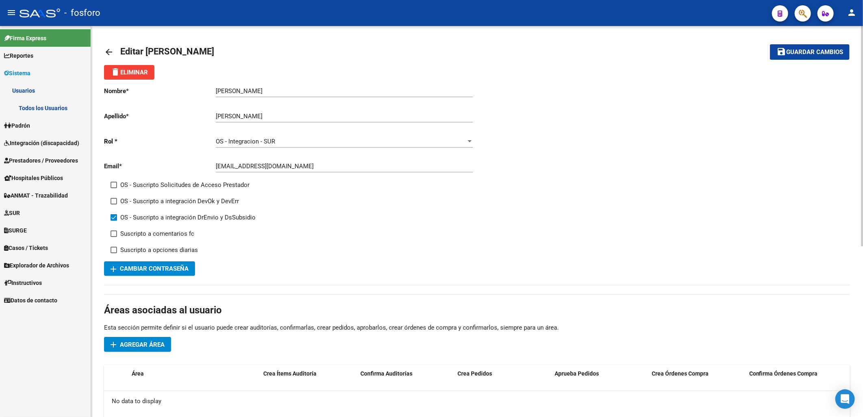
scroll to position [45, 0]
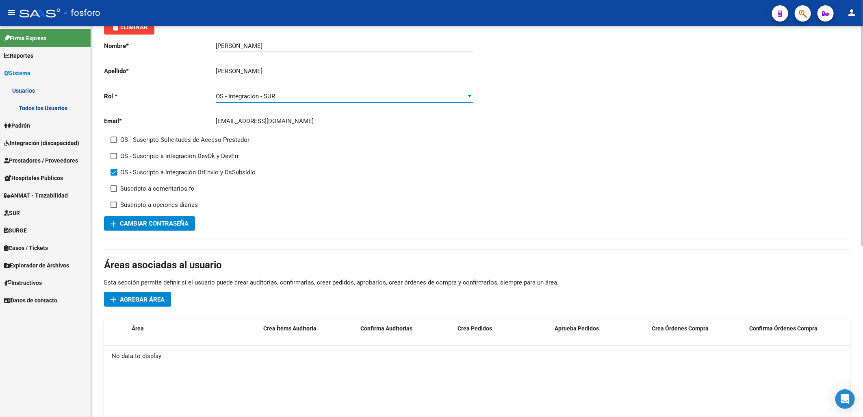
click at [267, 99] on span "OS - Integracion - SUR" at bounding box center [245, 96] width 59 height 7
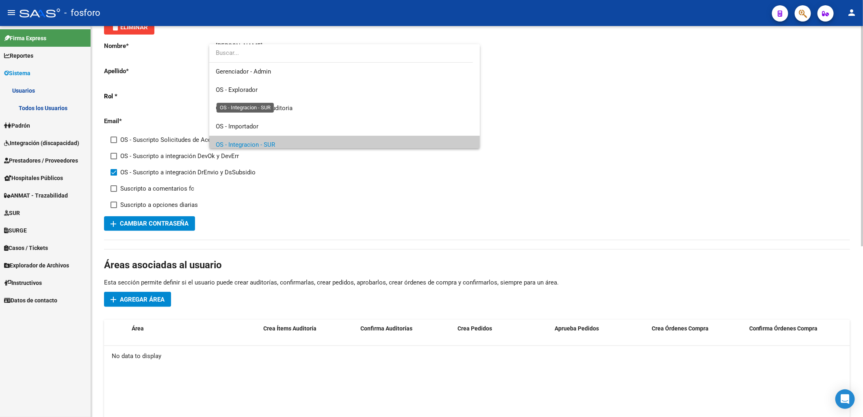
scroll to position [49, 0]
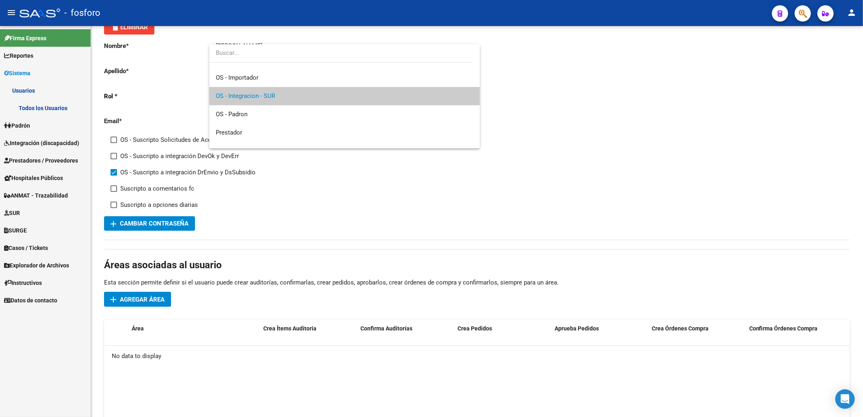
click at [362, 223] on div at bounding box center [431, 208] width 863 height 417
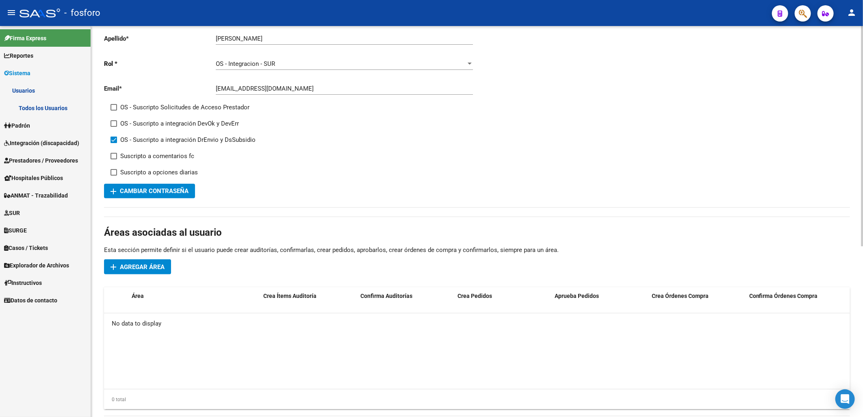
scroll to position [90, 0]
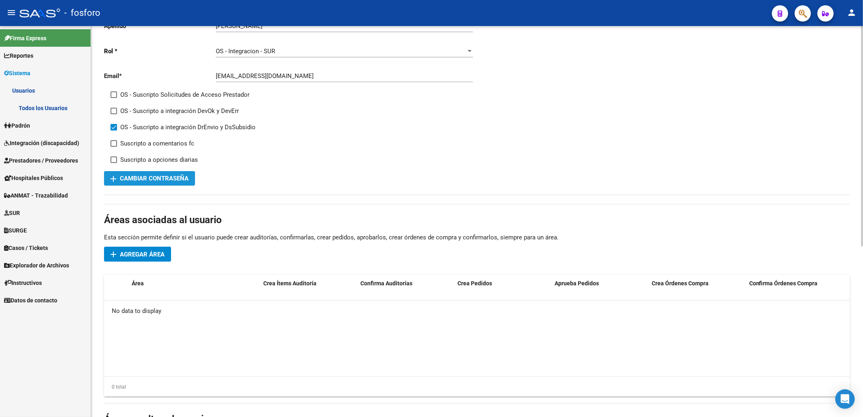
click at [141, 180] on span "add Cambiar Contraseña" at bounding box center [150, 178] width 78 height 7
click at [156, 252] on span "Agregar Área" at bounding box center [142, 254] width 45 height 7
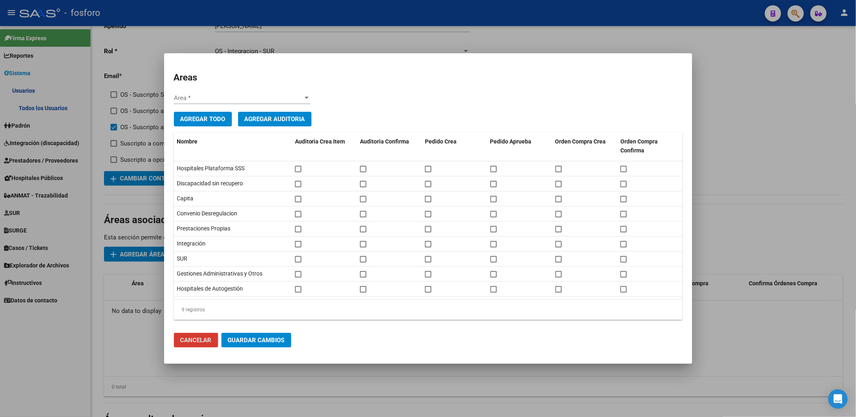
click at [266, 368] on div at bounding box center [428, 208] width 856 height 417
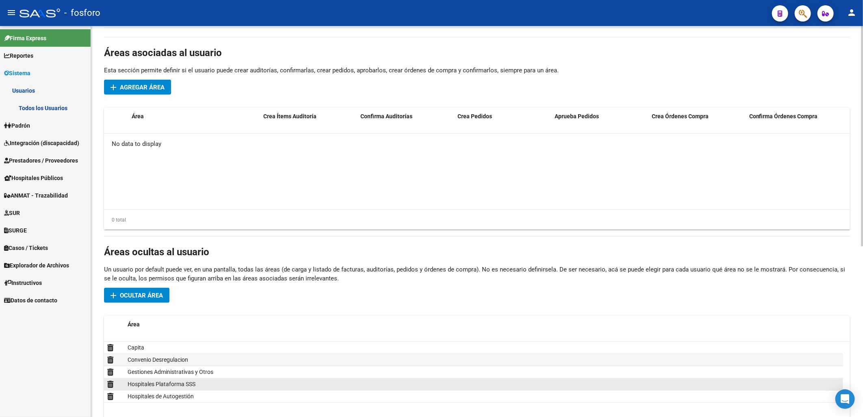
scroll to position [305, 0]
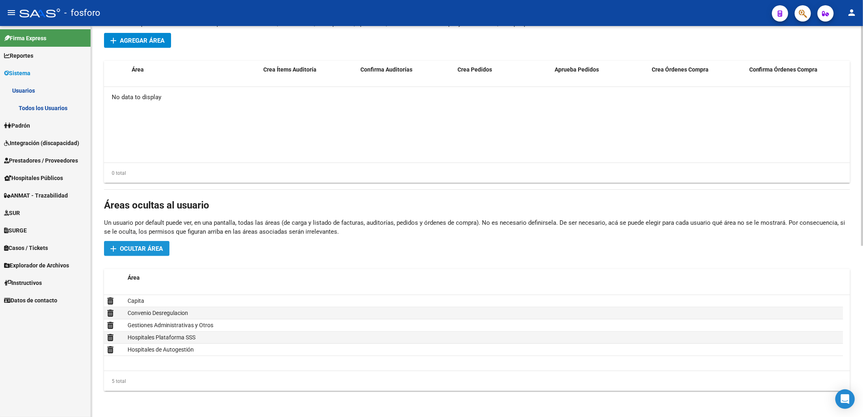
click at [141, 248] on span "Ocultar área" at bounding box center [141, 248] width 43 height 7
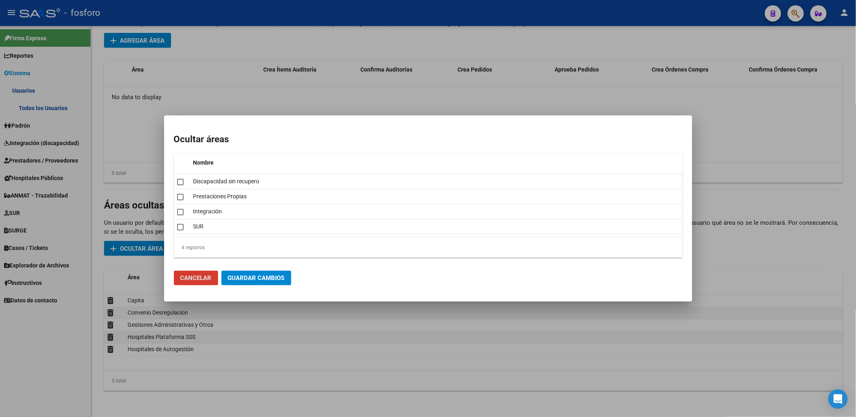
click at [124, 215] on div at bounding box center [428, 208] width 856 height 417
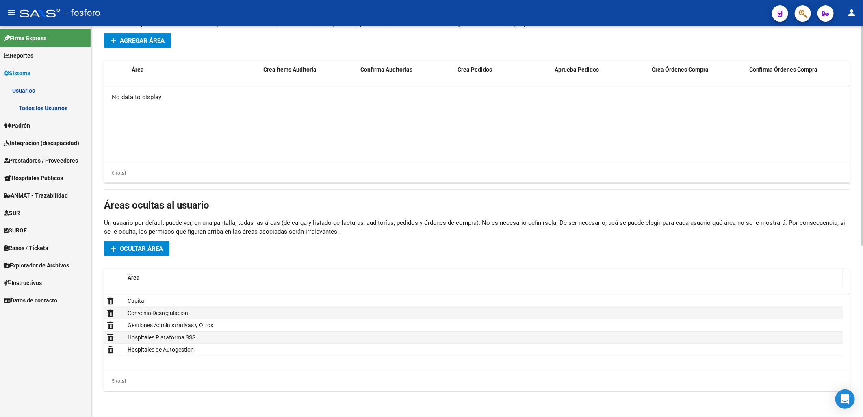
click at [134, 275] on span "Área" at bounding box center [134, 277] width 12 height 7
click at [141, 276] on span at bounding box center [141, 278] width 2 height 5
click at [138, 246] on span "Ocultar área" at bounding box center [141, 248] width 43 height 7
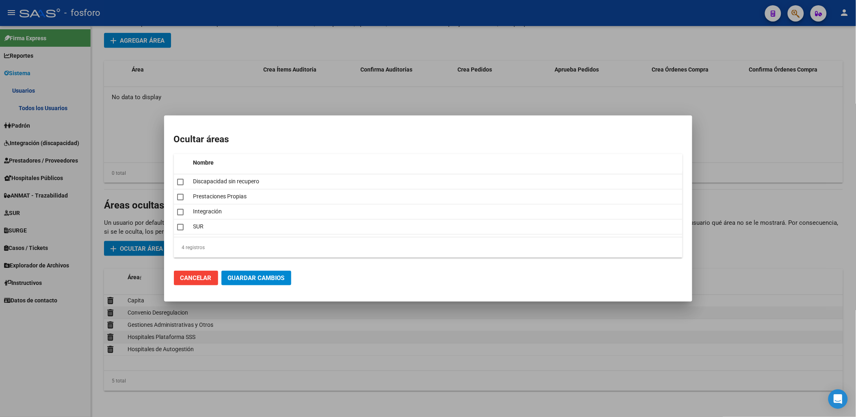
click at [139, 263] on div at bounding box center [428, 208] width 856 height 417
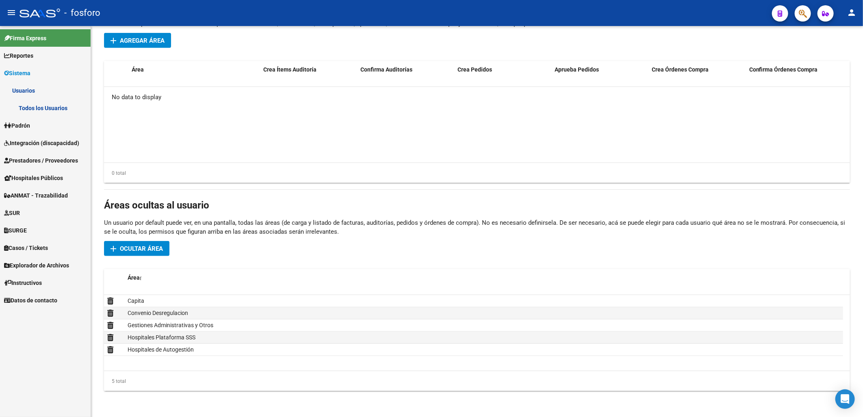
click at [139, 263] on div "Áreas ocultas al usuario Un usuario por default puede ver, en una pantalla, tod…" at bounding box center [477, 298] width 746 height 199
click at [159, 222] on p "Un usuario por default puede ver, en una pantalla, todas las áreas (de carga y …" at bounding box center [477, 227] width 746 height 18
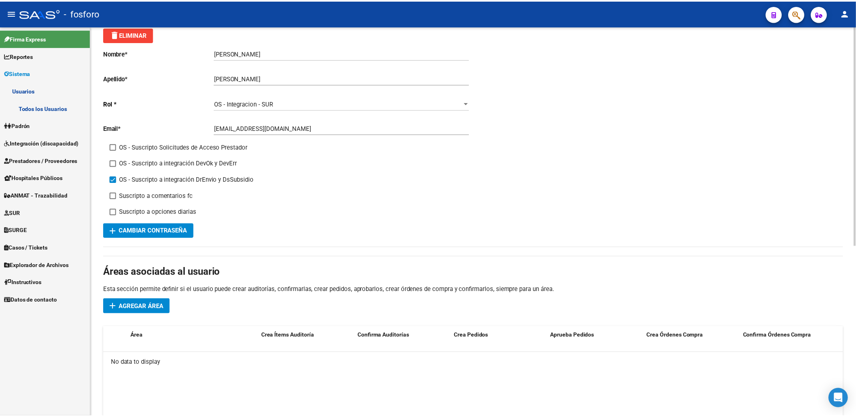
scroll to position [0, 0]
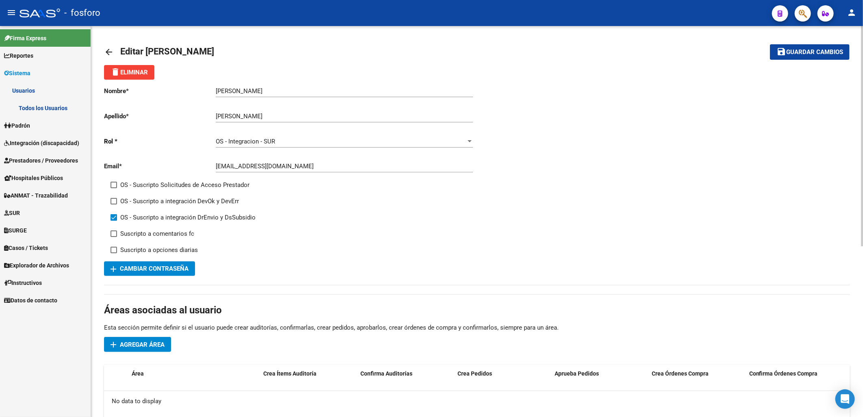
click at [104, 47] on mat-icon "arrow_back" at bounding box center [109, 52] width 10 height 10
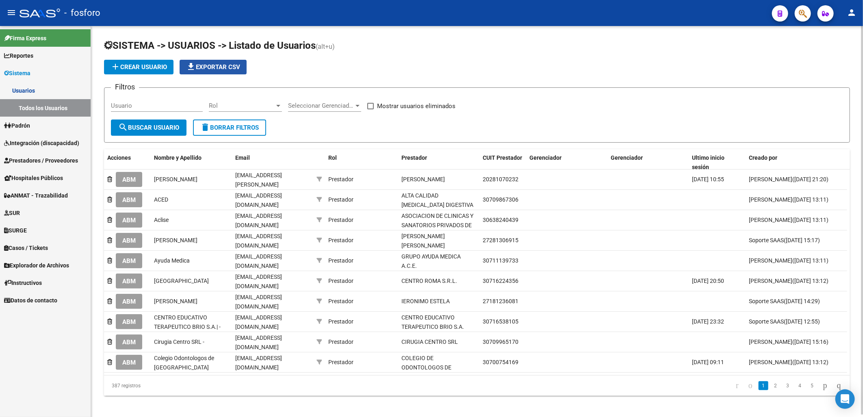
click at [237, 65] on span "file_download Exportar CSV" at bounding box center [213, 66] width 54 height 7
click at [308, 131] on form "Filtros Usuario Rol Rol Seleccionar Gerenciador Seleccionar Gerenciador Mostrar…" at bounding box center [477, 114] width 746 height 55
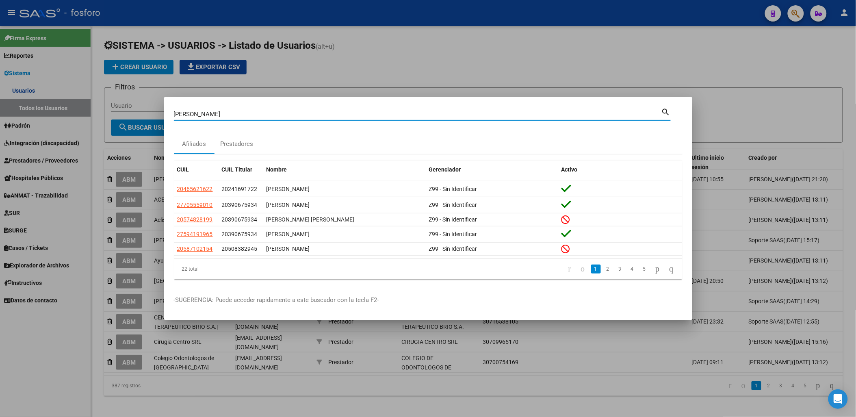
click at [266, 109] on div "[PERSON_NAME] (apellido, dni, [PERSON_NAME], [PERSON_NAME], cuit, obra social)" at bounding box center [418, 114] width 488 height 12
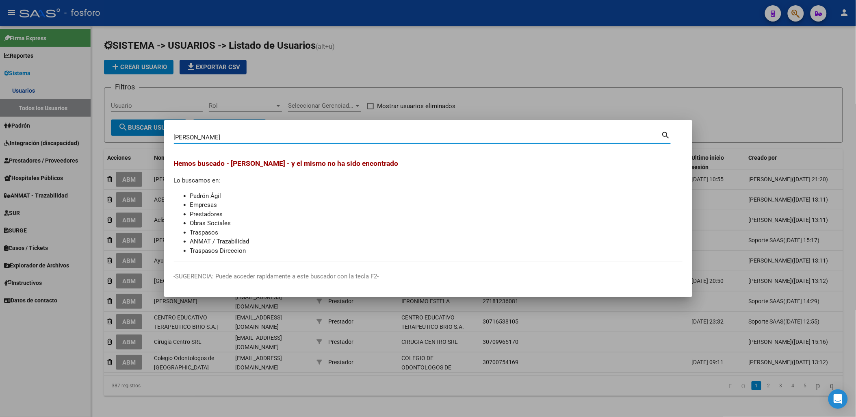
click at [204, 139] on input "[PERSON_NAME]" at bounding box center [418, 137] width 488 height 7
drag, startPoint x: 228, startPoint y: 137, endPoint x: 58, endPoint y: 137, distance: 170.2
click at [58, 137] on div "[PERSON_NAME] (apellido, dni, cuil, [PERSON_NAME], cuit, obra social) search He…" at bounding box center [428, 208] width 856 height 417
type input "n"
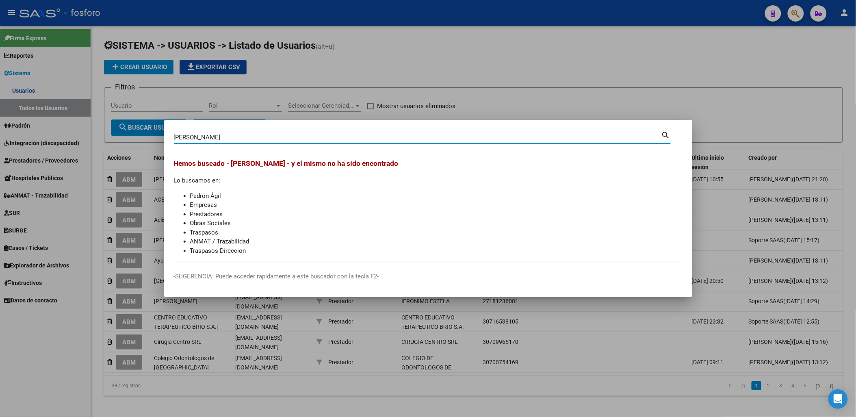
type input "[PERSON_NAME]"
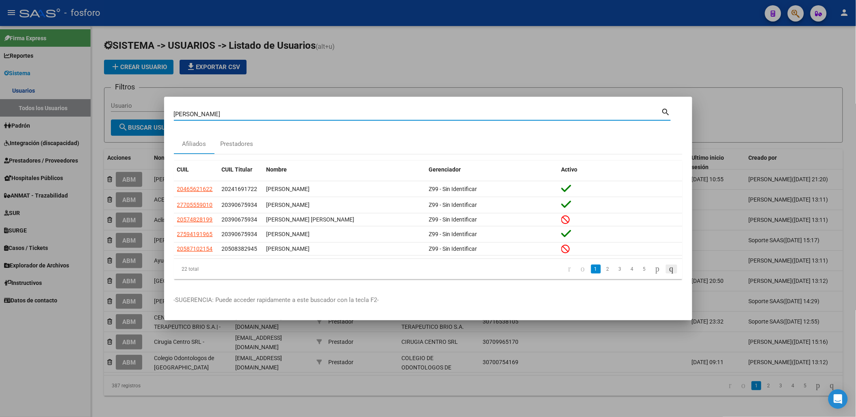
click at [668, 269] on icon "go to last page" at bounding box center [671, 269] width 7 height 10
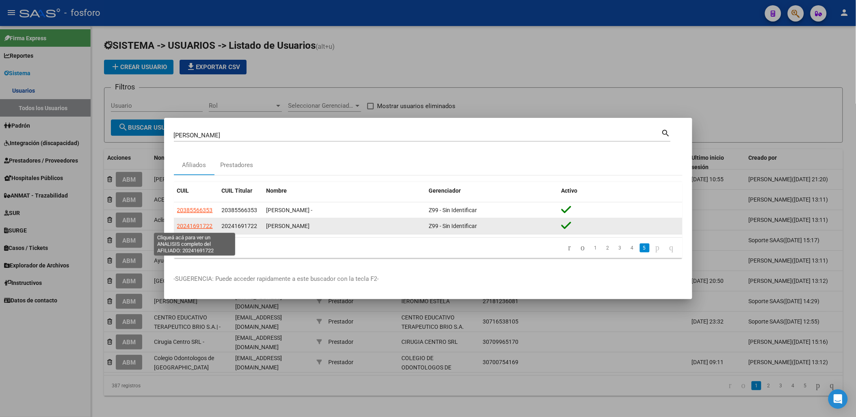
click at [198, 226] on span "20241691722" at bounding box center [195, 226] width 36 height 7
type textarea "20241691722"
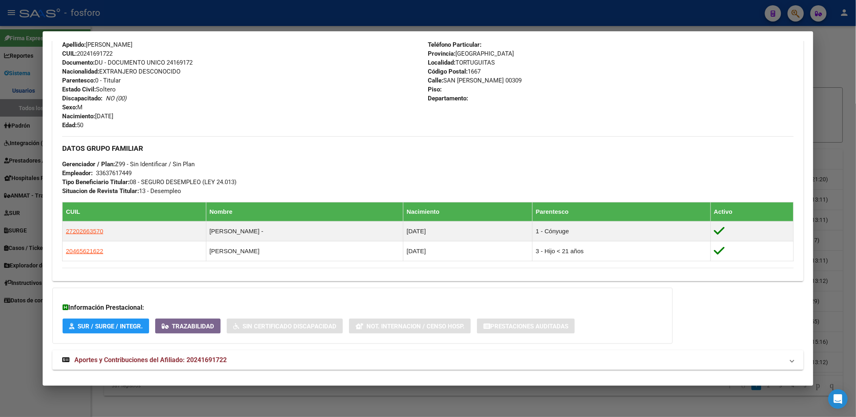
scroll to position [306, 0]
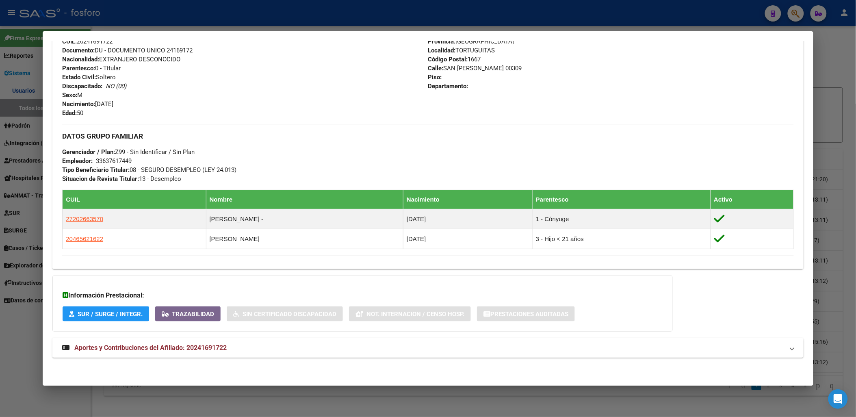
click at [237, 349] on mat-panel-title "Aportes y Contribuciones del Afiliado: 20241691722" at bounding box center [423, 348] width 722 height 10
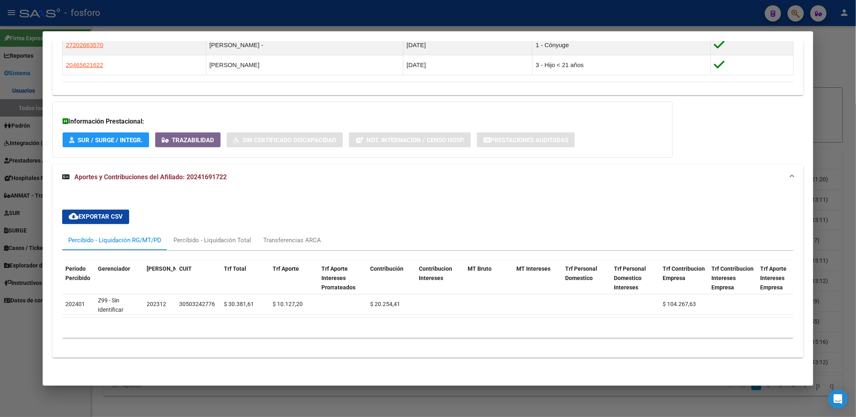
scroll to position [0, 159]
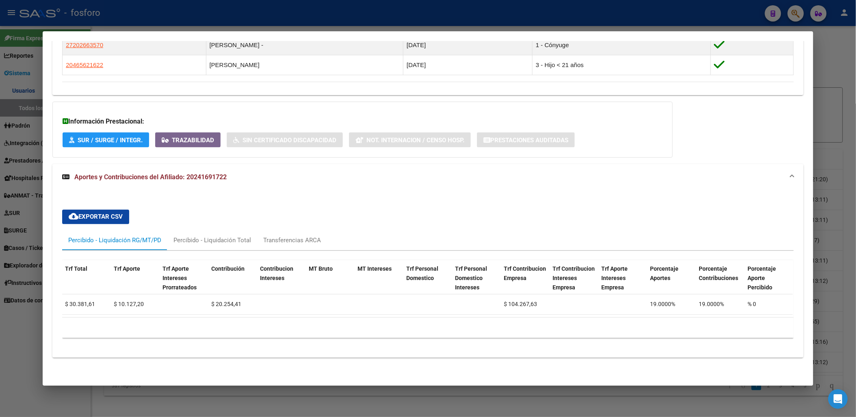
click at [603, 341] on div "Período Percibido Gerenciador Período Devengado CUIT Trf Total Trf Aporte Trf A…" at bounding box center [427, 298] width 731 height 94
drag, startPoint x: 641, startPoint y: 310, endPoint x: 354, endPoint y: 325, distance: 287.7
click at [354, 325] on div "Período Percibido Gerenciador Período Devengado CUIT Trf Total Trf Aporte Trf A…" at bounding box center [427, 299] width 731 height 78
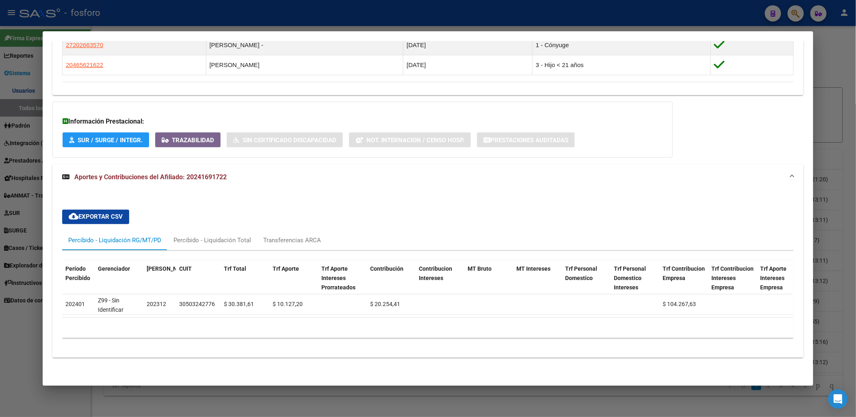
click at [138, 378] on mat-dialog-container "Análisis Afiliado - CUIL: 20241691722 DATOS PADRÓN ÁGIL: [PERSON_NAME] | ACTIVO…" at bounding box center [428, 208] width 770 height 354
click at [421, 221] on div "cloud_download Exportar CSV Percibido - Liquidación RG/MT/PD Percibido - Liquid…" at bounding box center [427, 273] width 731 height 141
click at [189, 236] on div "Percibido - Liquidación Total" at bounding box center [212, 240] width 78 height 9
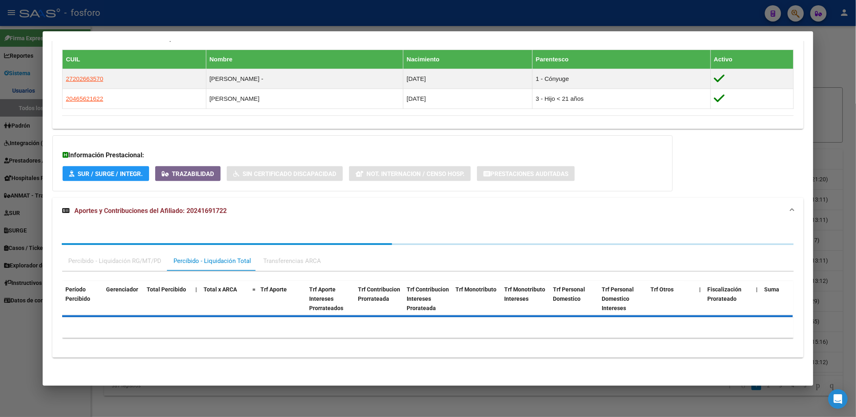
scroll to position [488, 0]
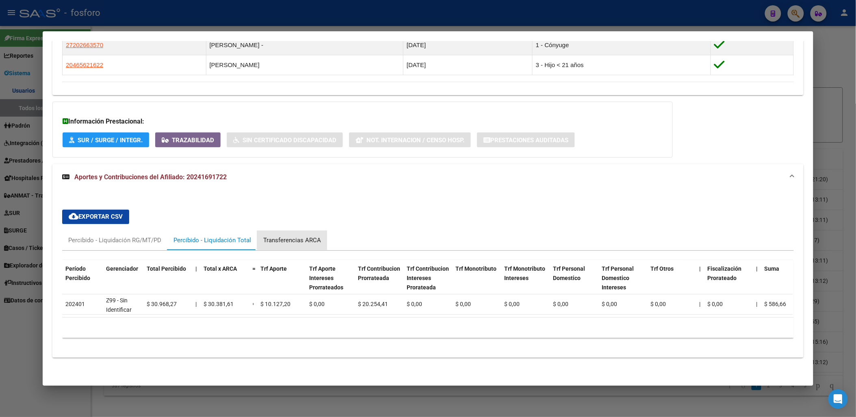
click at [299, 236] on div "Transferencias ARCA" at bounding box center [292, 240] width 58 height 9
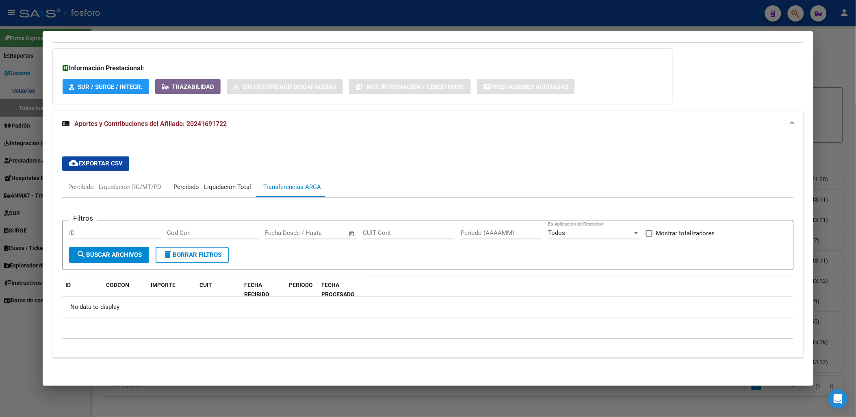
click at [209, 189] on div "Percibido - Liquidación Total" at bounding box center [212, 187] width 78 height 9
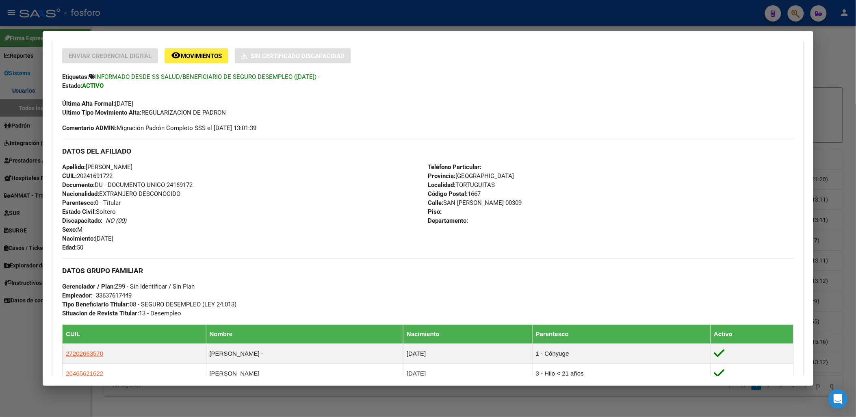
scroll to position [0, 0]
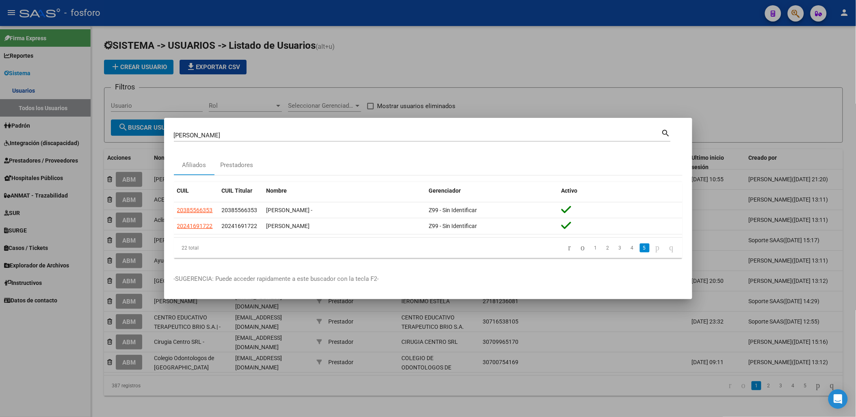
drag, startPoint x: 247, startPoint y: 133, endPoint x: -2, endPoint y: 133, distance: 249.1
click at [0, 133] on html "menu - fosforo person Firma Express Reportes SUR Expedientes Internos Movimient…" at bounding box center [428, 208] width 856 height 417
type input "haberle"
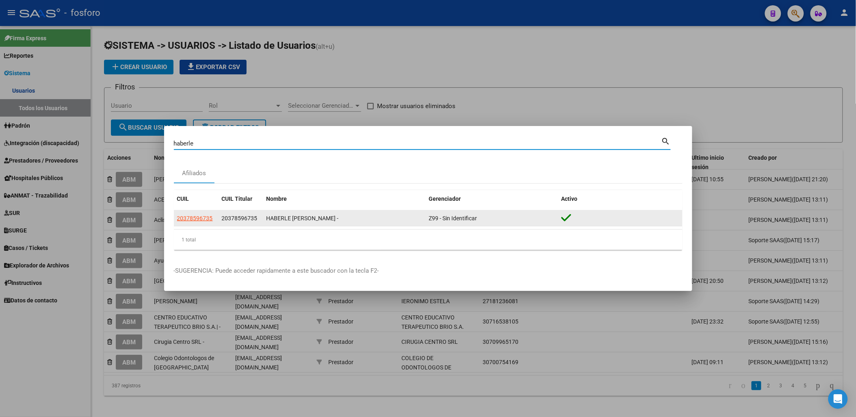
click at [191, 221] on app-link-go-to "20378596735" at bounding box center [195, 218] width 36 height 9
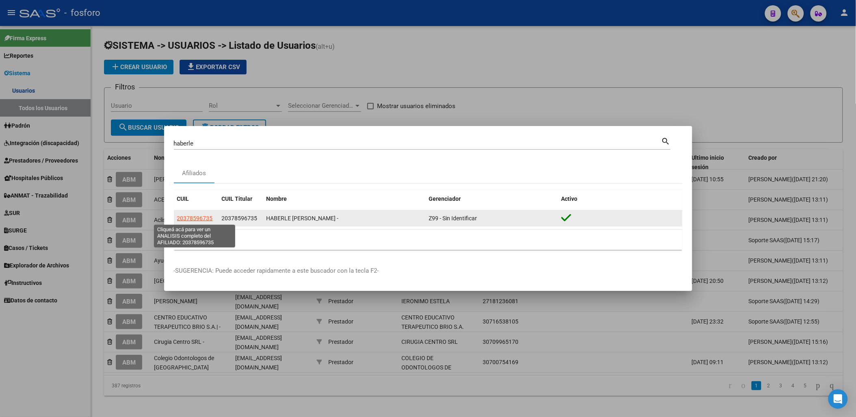
click at [191, 219] on span "20378596735" at bounding box center [195, 218] width 36 height 7
type textarea "20378596735"
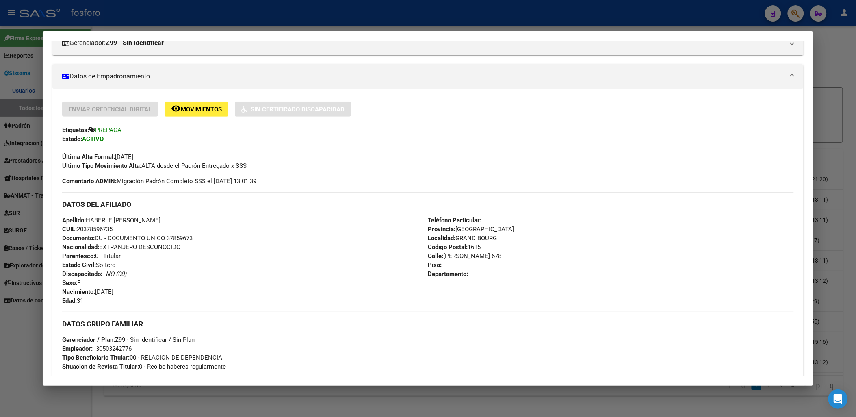
scroll to position [230, 0]
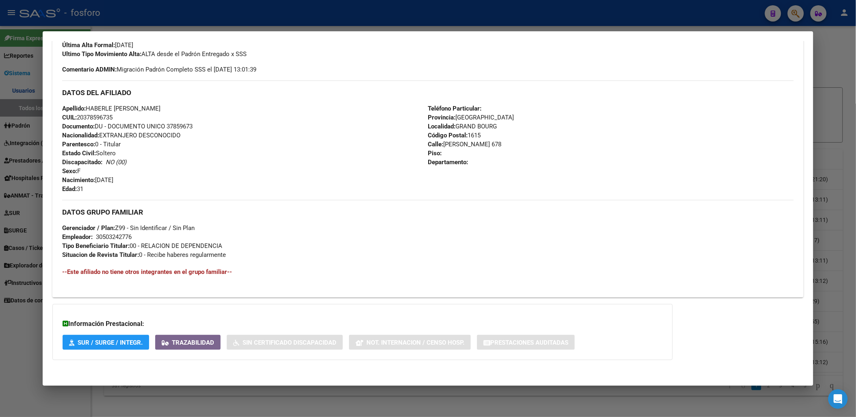
click at [415, 271] on h4 "--Este afiliado no tiene otros integrantes en el grupo familiar--" at bounding box center [427, 271] width 731 height 9
click at [261, 379] on mat-dialog-container "Análisis Afiliado - CUIL: 20378596735 DATOS PADRÓN ÁGIL: HABERLE [PERSON_NAME] …" at bounding box center [428, 208] width 770 height 354
drag, startPoint x: 378, startPoint y: 373, endPoint x: 478, endPoint y: 373, distance: 100.4
click at [388, 373] on div "Análisis Afiliado - CUIL: 20378596735 DATOS PADRÓN ÁGIL: HABERLE [PERSON_NAME] …" at bounding box center [427, 97] width 751 height 557
click at [677, 334] on div "DATOS PADRÓN ÁGIL: HABERLE [PERSON_NAME] - | ACTIVO | AFILIADO TITULAR Datos Pe…" at bounding box center [427, 103] width 751 height 527
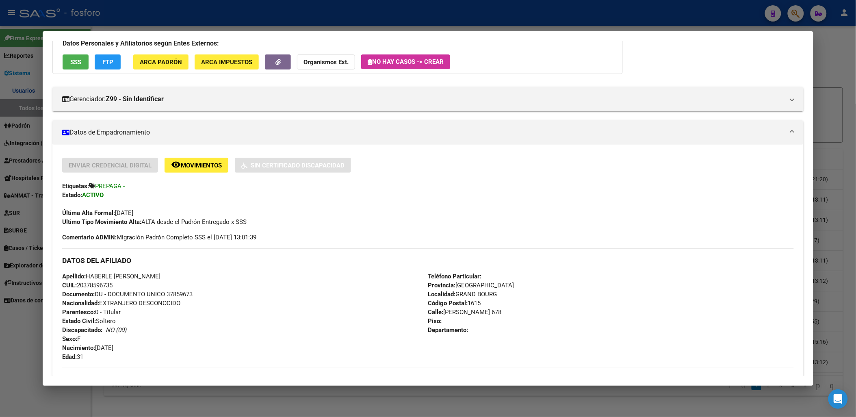
scroll to position [4, 0]
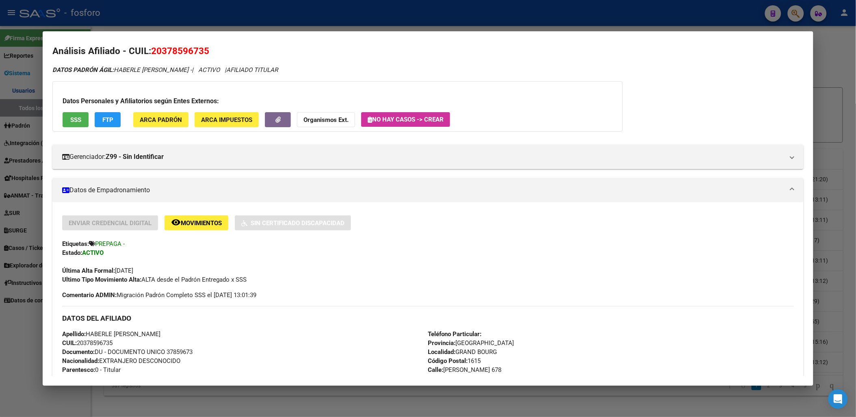
click at [444, 317] on h3 "DATOS DEL AFILIADO" at bounding box center [427, 318] width 731 height 9
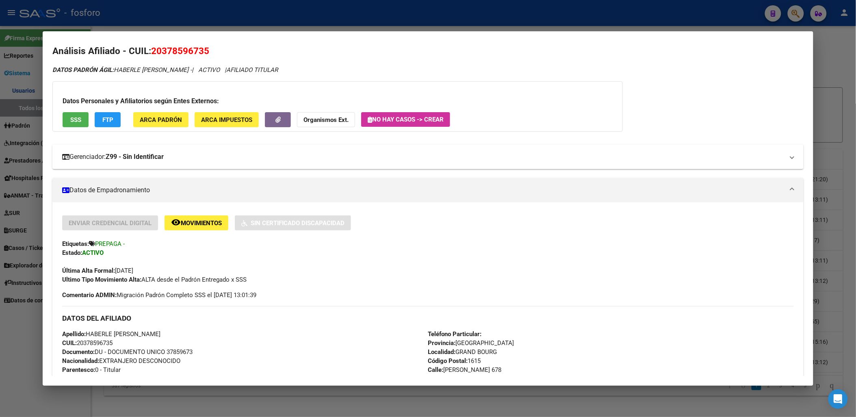
click at [119, 154] on strong "Z99 - Sin Identificar" at bounding box center [135, 157] width 58 height 10
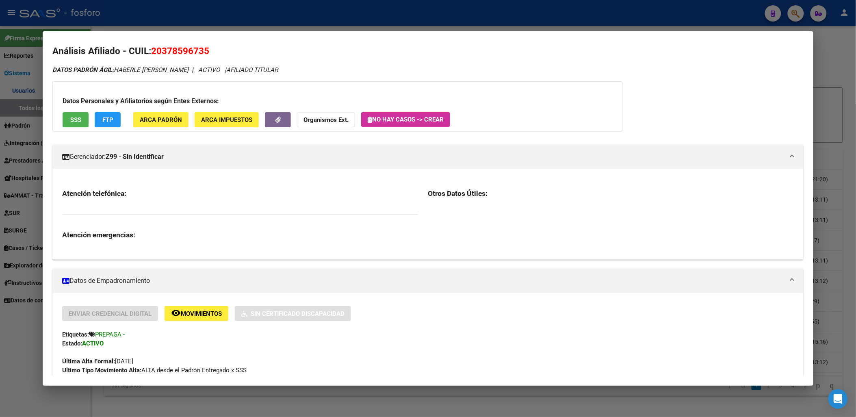
click at [160, 201] on div "Atención telefónica: Atención emergencias:" at bounding box center [240, 214] width 356 height 50
click at [174, 158] on mat-panel-title "Gerenciador: Z99 - Sin Identificar" at bounding box center [423, 157] width 722 height 10
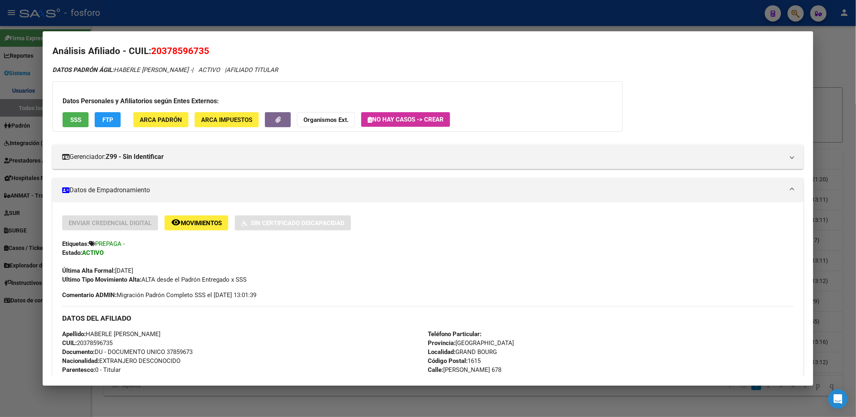
click at [229, 67] on span "AFILIADO TITULAR" at bounding box center [252, 69] width 52 height 7
click at [317, 74] on div "DATOS PADRÓN ÁGIL: HABERLE [PERSON_NAME] - | ACTIVO | AFILIADO TITULAR" at bounding box center [427, 69] width 751 height 9
click at [128, 182] on mat-expansion-panel-header "Datos de Empadronamiento" at bounding box center [427, 190] width 751 height 24
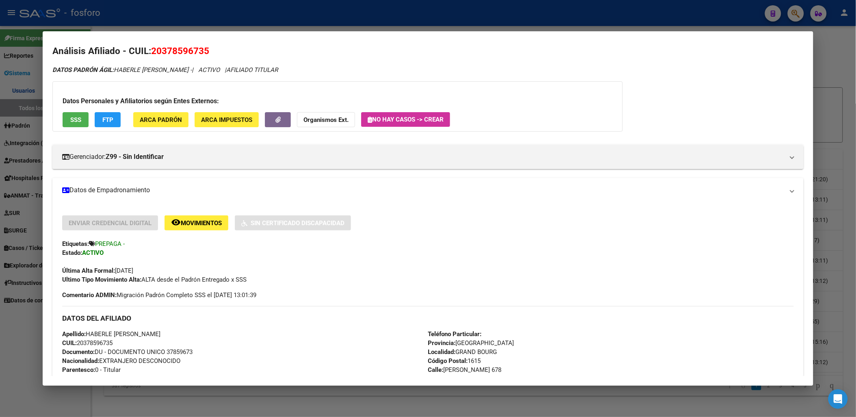
scroll to position [0, 0]
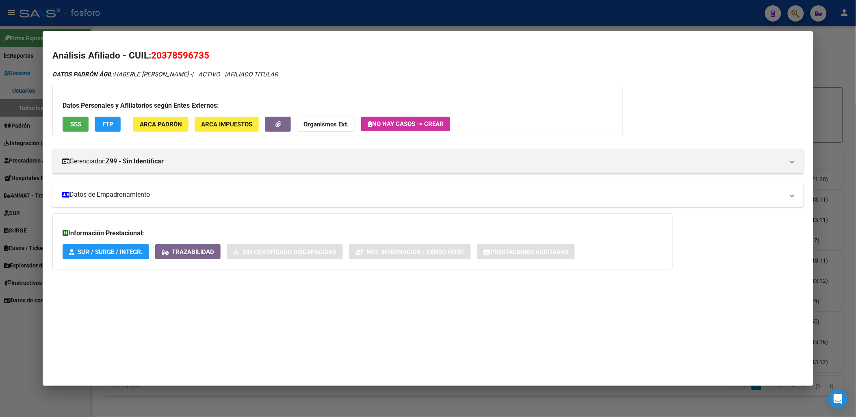
click at [137, 191] on mat-panel-title "Datos de Empadronamiento" at bounding box center [423, 195] width 722 height 10
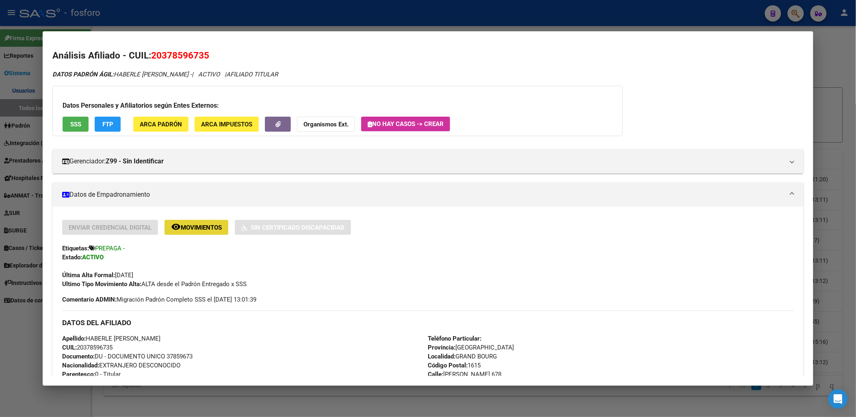
drag, startPoint x: 137, startPoint y: 191, endPoint x: 183, endPoint y: 226, distance: 58.3
click at [183, 226] on span "Movimientos" at bounding box center [201, 227] width 41 height 7
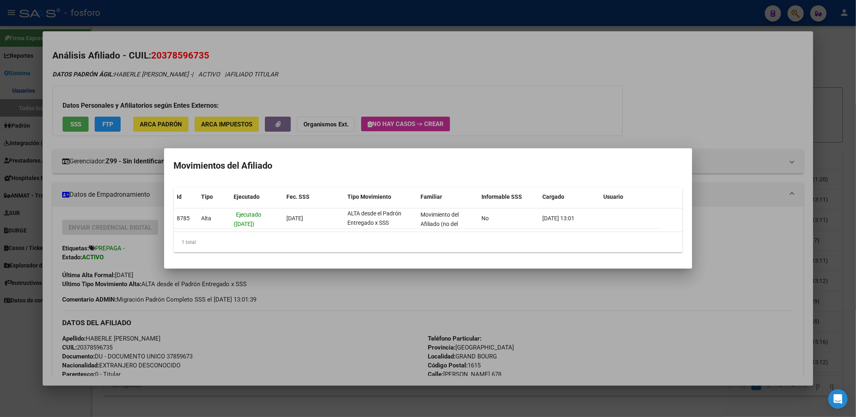
scroll to position [0, 0]
drag, startPoint x: 388, startPoint y: 217, endPoint x: 677, endPoint y: 225, distance: 289.4
click at [677, 225] on datatable-row-wrapper "8785 [GEOGRAPHIC_DATA] ([DATE]) [DATE] ALTA desde el Padrón Entregado x SSS Mov…" at bounding box center [428, 218] width 509 height 20
click at [427, 234] on div "1 total" at bounding box center [428, 242] width 509 height 20
drag, startPoint x: 445, startPoint y: 223, endPoint x: 457, endPoint y: 232, distance: 15.4
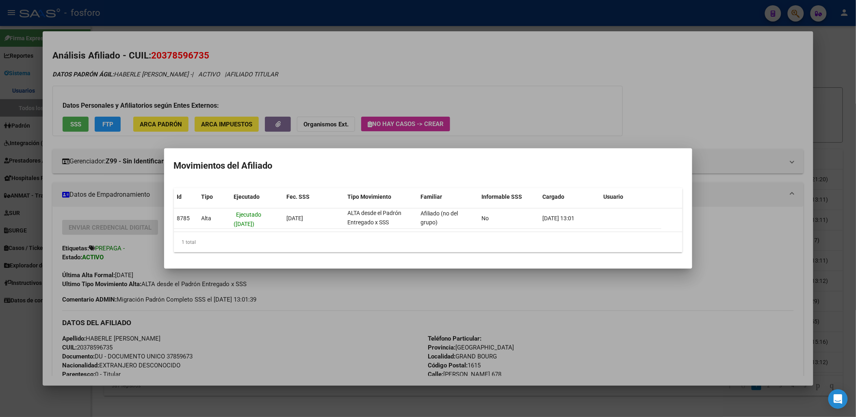
click at [457, 232] on div "Id Tipo Ejecutado Fec. SSS Tipo Movimiento Familiar Informable SSS Cargado Usua…" at bounding box center [428, 220] width 509 height 64
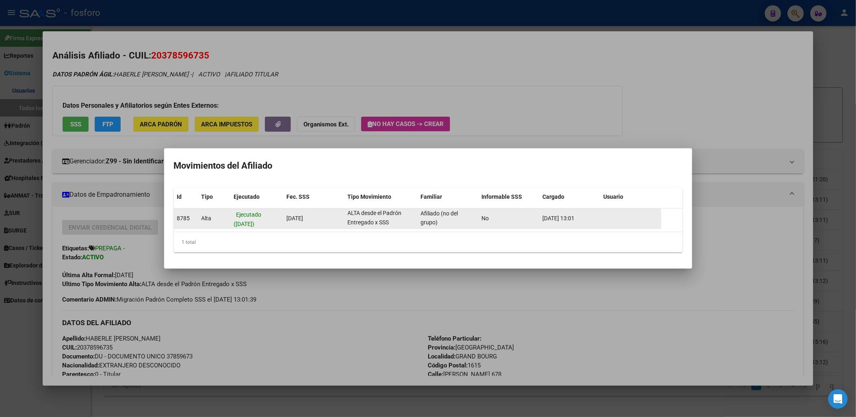
drag, startPoint x: 457, startPoint y: 232, endPoint x: 442, endPoint y: 222, distance: 18.1
click at [442, 222] on div "Movimiento del Afiliado (no del grupo)" at bounding box center [448, 218] width 54 height 17
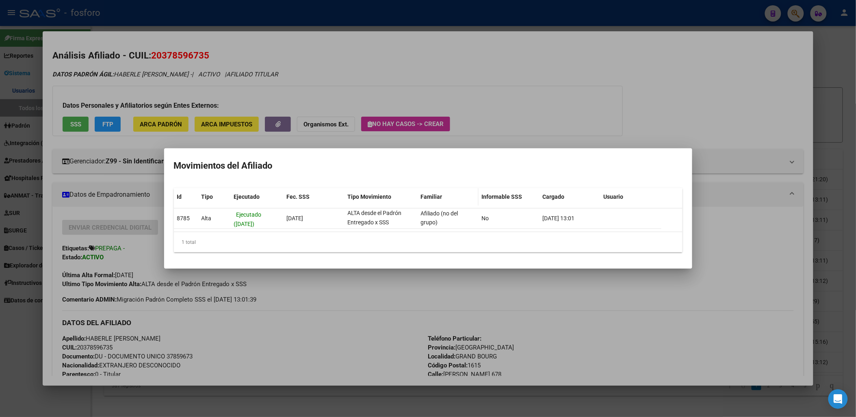
scroll to position [0, 0]
drag, startPoint x: 440, startPoint y: 217, endPoint x: 433, endPoint y: 204, distance: 15.3
click at [433, 204] on div "Id Tipo Ejecutado Fec. SSS Tipo Movimiento Familiar Informable SSS Cargado Usua…" at bounding box center [428, 220] width 509 height 64
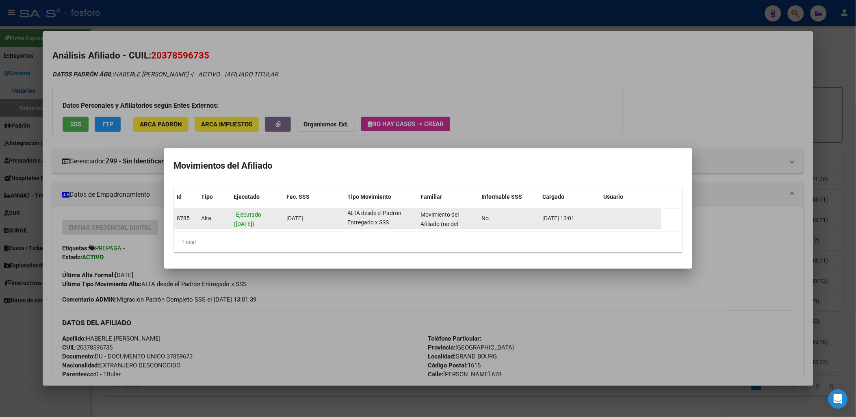
drag, startPoint x: 433, startPoint y: 204, endPoint x: 434, endPoint y: 220, distance: 16.3
click at [434, 220] on span "Movimiento del Afiliado (no del grupo)" at bounding box center [440, 223] width 38 height 25
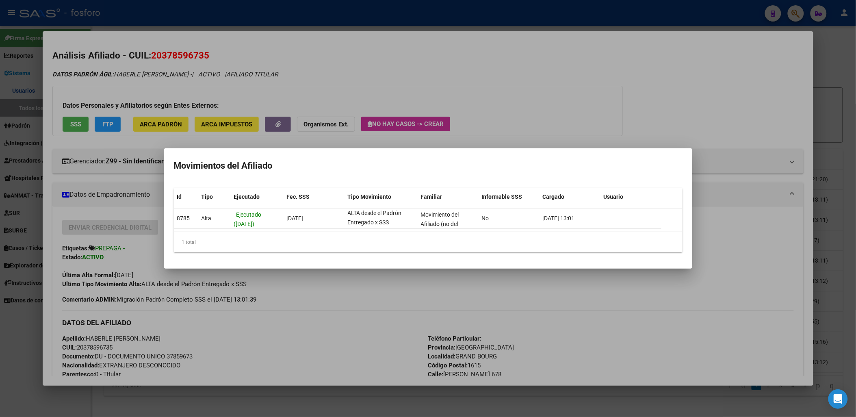
click at [103, 260] on div at bounding box center [428, 208] width 856 height 417
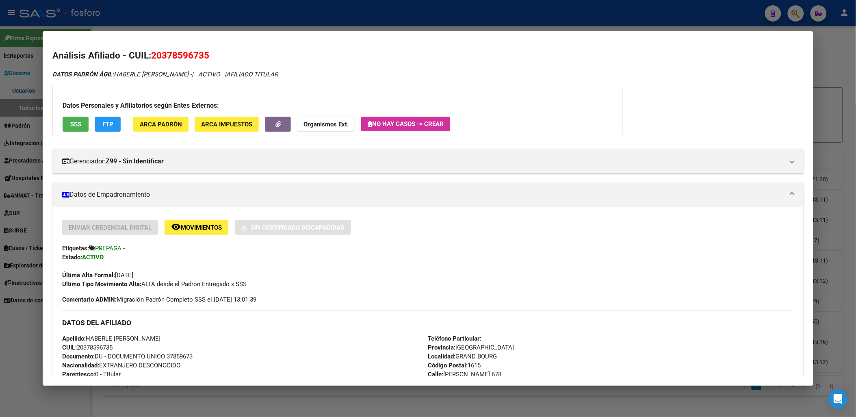
click at [427, 230] on div "Enviar Credencial Digital remove_red_eye Movimientos Sin Certificado Discapacid…" at bounding box center [427, 227] width 731 height 15
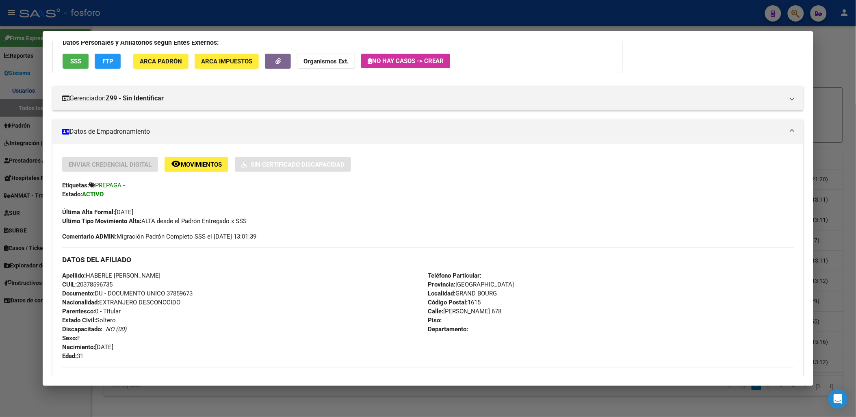
scroll to position [225, 0]
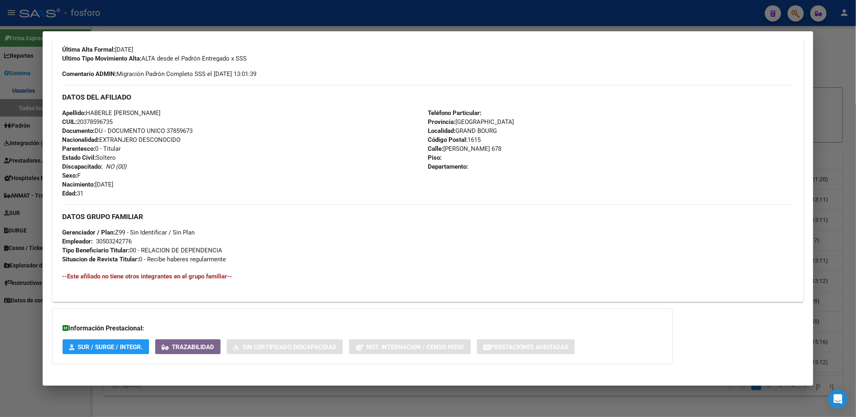
click at [187, 283] on div "DATOS GRUPO FAMILIAR Gerenciador / Plan: Z99 - Sin Identificar / Sin Plan Emple…" at bounding box center [427, 246] width 731 height 85
click at [184, 275] on h4 "--Este afiliado no tiene otros integrantes en el grupo familiar--" at bounding box center [427, 276] width 731 height 9
click at [216, 257] on span "Situacion de Revista Titular: 0 - Recibe haberes regularmente" at bounding box center [144, 259] width 164 height 7
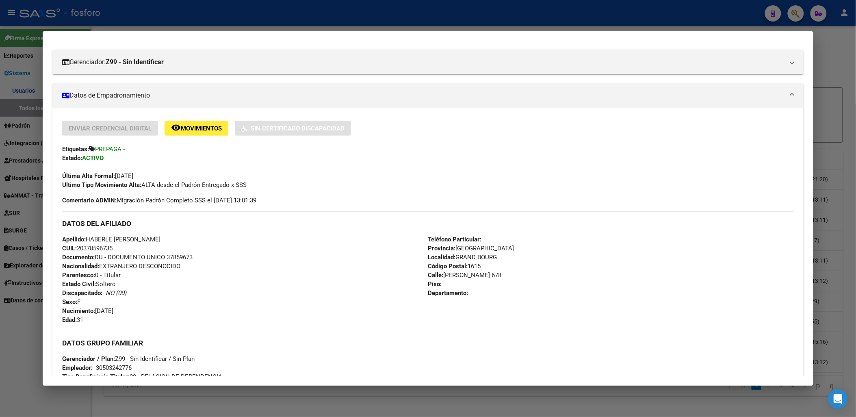
scroll to position [90, 0]
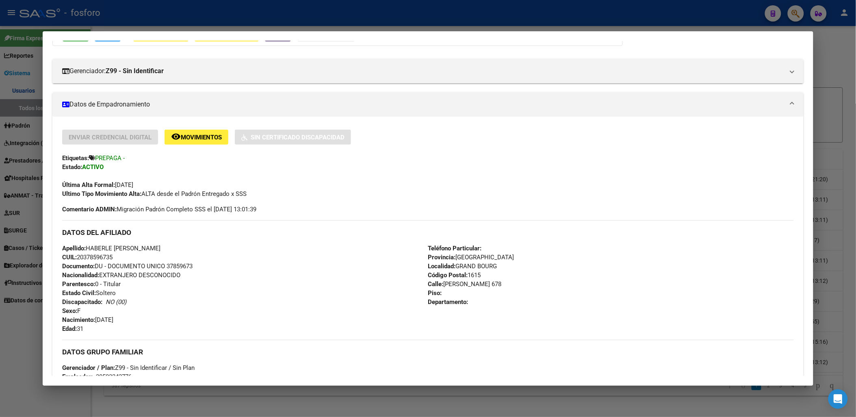
click at [423, 259] on div "Apellido: HABERLE [PERSON_NAME]: 20378596735 Documento: DU - DOCUMENTO UNICO 37…" at bounding box center [245, 288] width 366 height 89
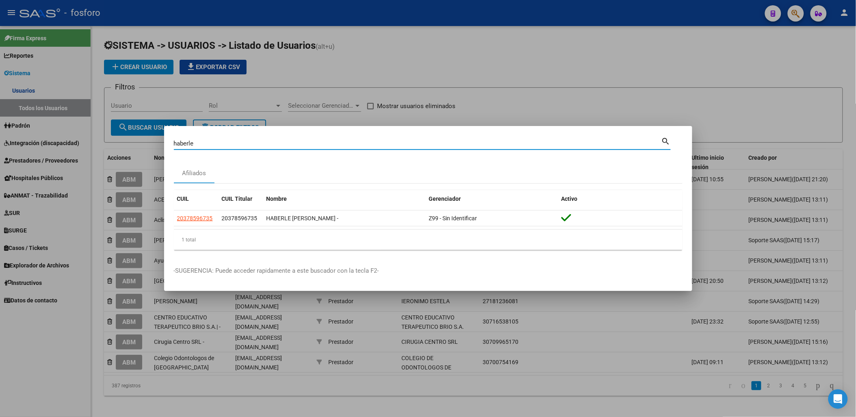
drag, startPoint x: 202, startPoint y: 143, endPoint x: 116, endPoint y: 143, distance: 85.7
click at [116, 143] on div "haberle Buscar (apellido, dni, cuil, nro traspaso, cuit, obra social) search Af…" at bounding box center [428, 208] width 856 height 417
type input "[PERSON_NAME]"
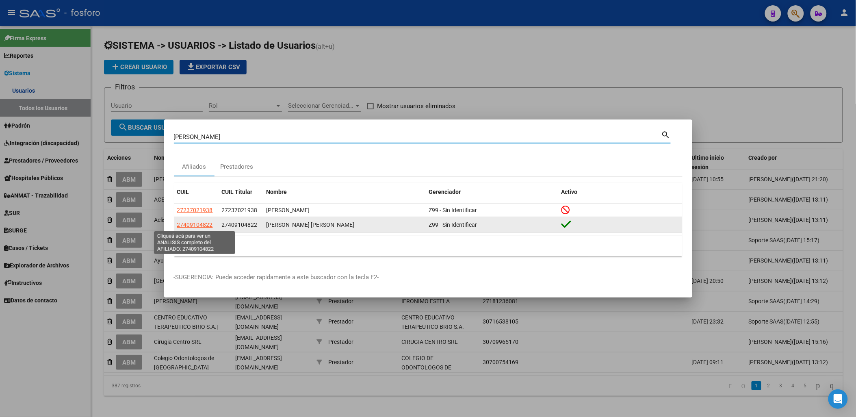
click at [199, 225] on span "27409104822" at bounding box center [195, 224] width 36 height 7
type textarea "27409104822"
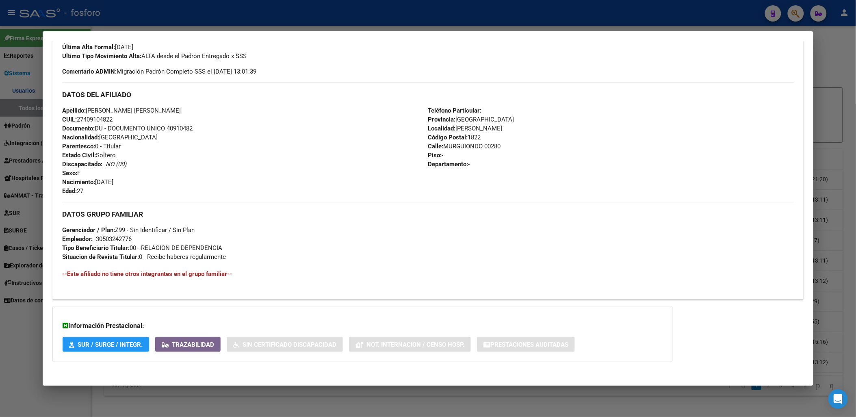
scroll to position [230, 0]
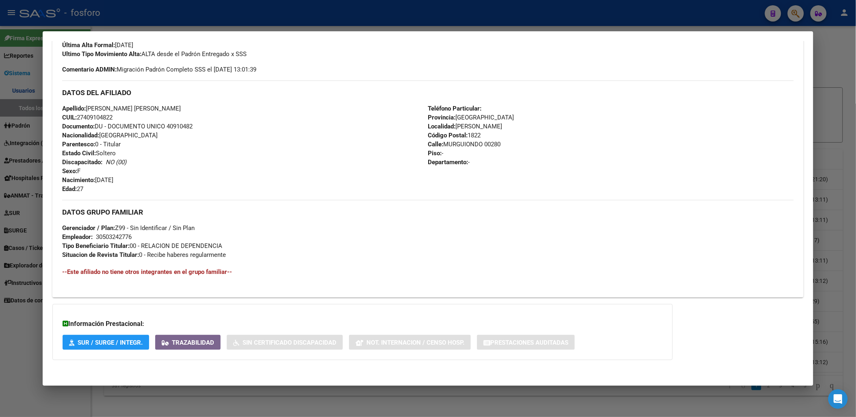
click at [201, 340] on span "Trazabilidad" at bounding box center [193, 342] width 42 height 7
click at [125, 342] on span "SUR / SURGE / INTEGR." at bounding box center [110, 342] width 65 height 7
click at [434, 358] on div "Información Prestacional: SUR / SURGE / INTEGR. Trazabilidad Sin Certificado Di…" at bounding box center [362, 332] width 620 height 56
click at [473, 304] on div "Información Prestacional: SUR / SURGE / INTEGR. Trazabilidad Sin Certificado Di…" at bounding box center [362, 332] width 620 height 56
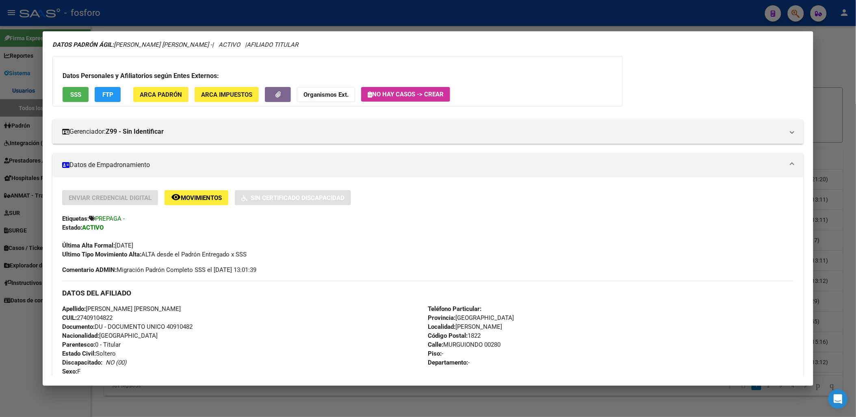
scroll to position [4, 0]
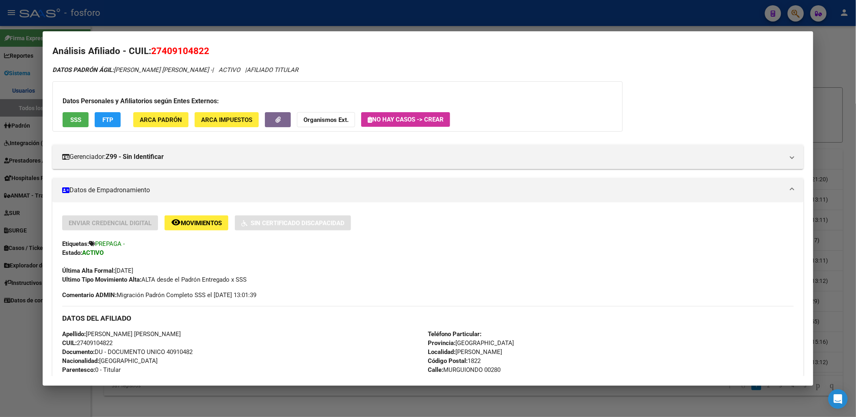
drag, startPoint x: 383, startPoint y: 293, endPoint x: 330, endPoint y: 262, distance: 61.0
click at [381, 293] on div "Enviar Credencial Digital remove_red_eye Movimientos Sin Certificado Discapacid…" at bounding box center [427, 257] width 731 height 84
click at [206, 217] on button "remove_red_eye Movimientos" at bounding box center [197, 222] width 64 height 15
click at [386, 328] on div "DATOS DEL AFILIADO" at bounding box center [427, 318] width 731 height 24
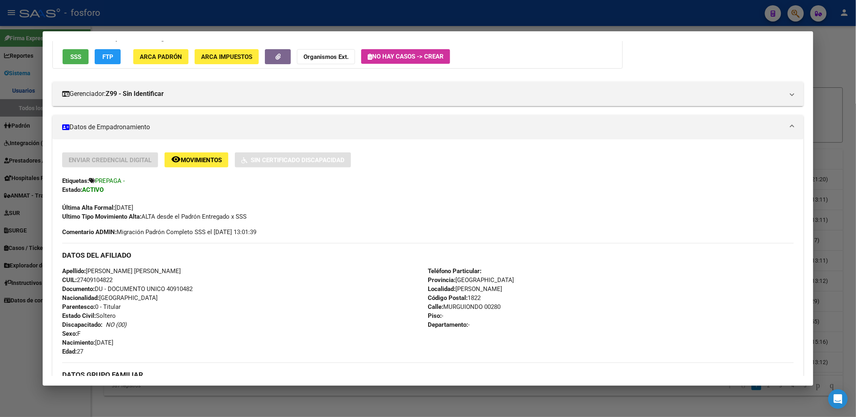
scroll to position [230, 0]
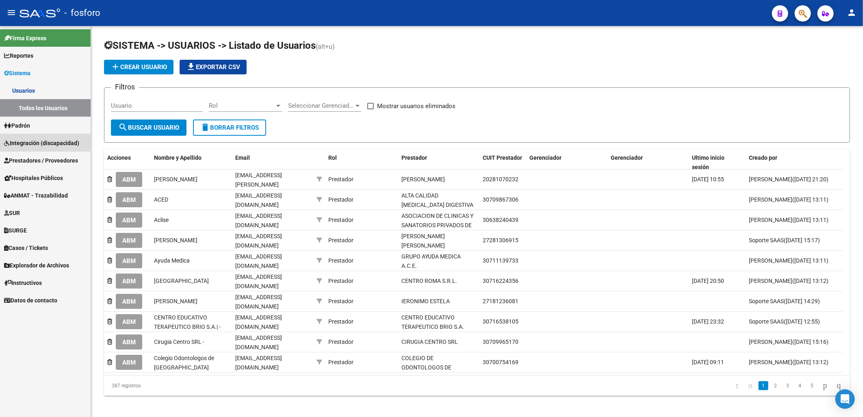
click at [38, 134] on link "Integración (discapacidad)" at bounding box center [45, 142] width 91 height 17
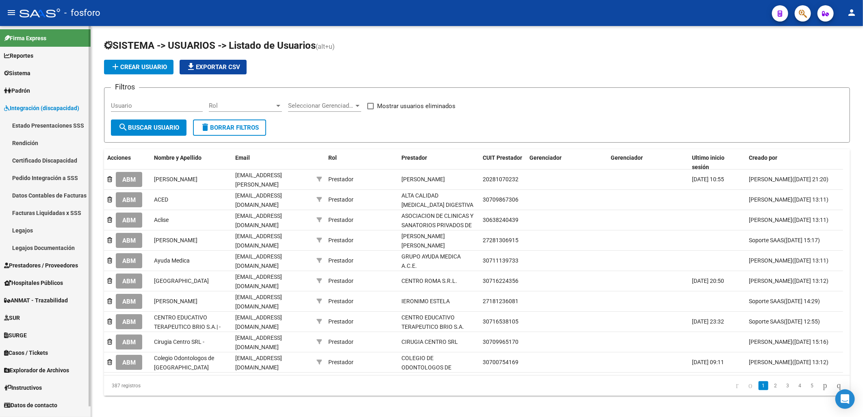
click at [41, 161] on link "Certificado Discapacidad" at bounding box center [45, 160] width 91 height 17
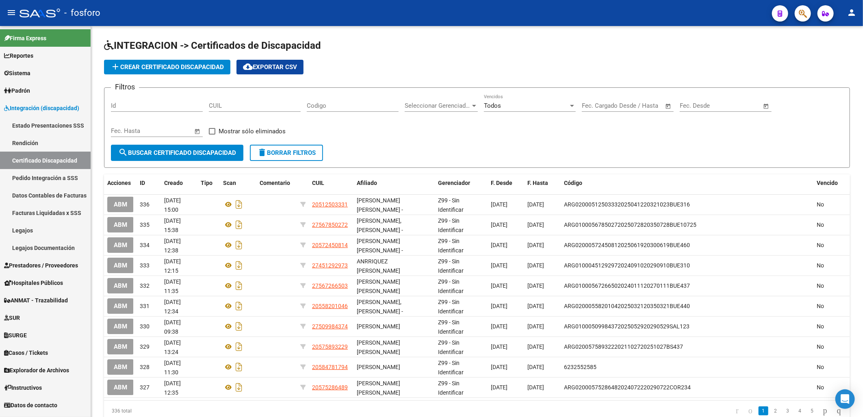
click at [45, 125] on link "Estado Presentaciones SSS" at bounding box center [45, 125] width 91 height 17
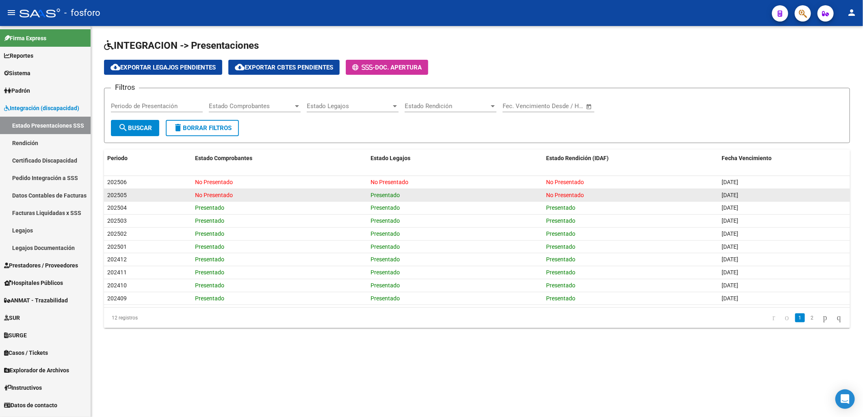
click at [378, 197] on span "Presentado" at bounding box center [385, 195] width 29 height 7
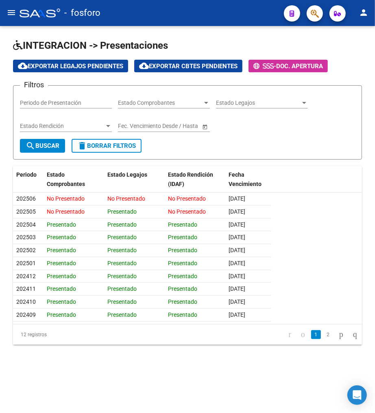
click at [315, 99] on div "Filtros Periodo de Presentación Estado Comprobantes Estado Comprobantes Estado …" at bounding box center [187, 115] width 335 height 47
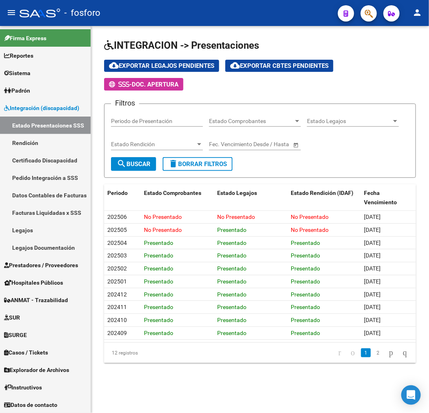
click at [288, 388] on div "INTEGRACION -> Presentaciones cloud_download Exportar Legajos Pendientes cloud_…" at bounding box center [260, 207] width 338 height 363
click at [395, 89] on div "cloud_download Exportar Legajos Pendientes cloud_download Exportar Cbtes Pendie…" at bounding box center [260, 75] width 312 height 31
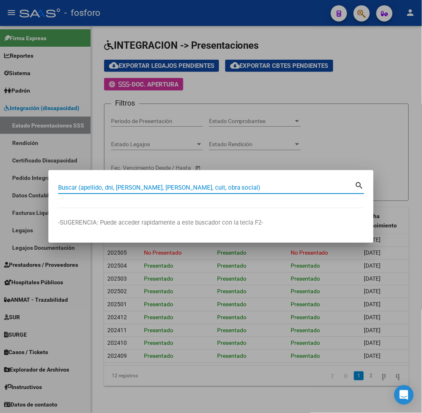
paste input "30-51696843-1"
type input "30516968431"
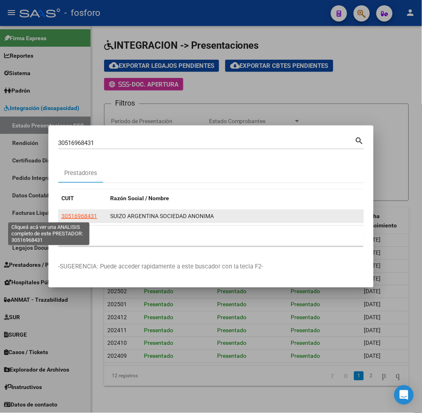
click at [61, 213] on span "30516968431" at bounding box center [79, 216] width 36 height 7
type textarea "30516968431"
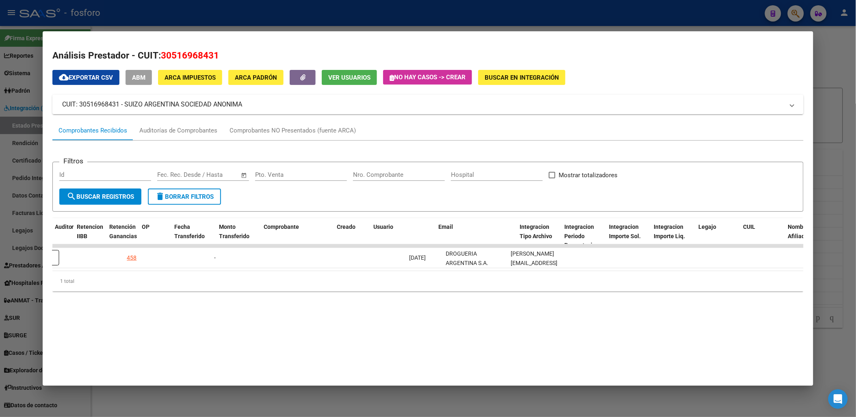
scroll to position [0, 648]
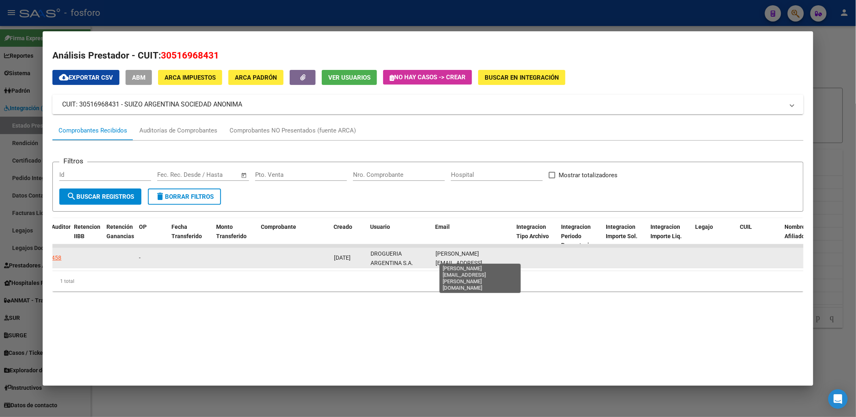
click at [482, 255] on span "[PERSON_NAME][EMAIL_ADDRESS][PERSON_NAME][DOMAIN_NAME]" at bounding box center [459, 267] width 47 height 34
copy span "[PERSON_NAME][EMAIL_ADDRESS][PERSON_NAME][DOMAIN_NAME]"
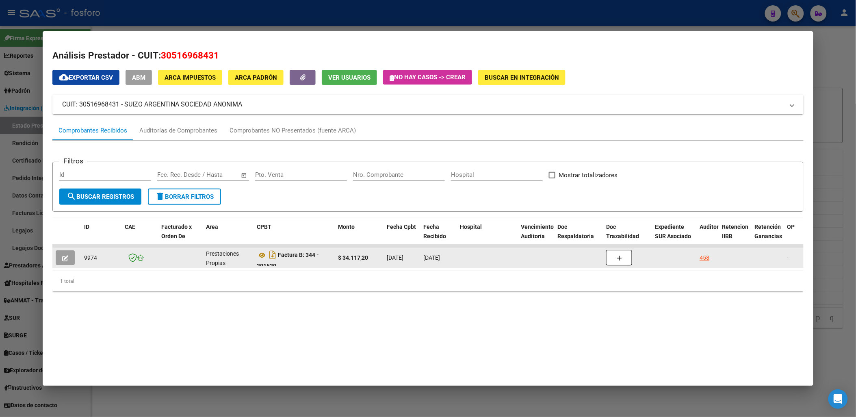
scroll to position [0, 0]
click at [259, 255] on icon at bounding box center [262, 256] width 11 height 10
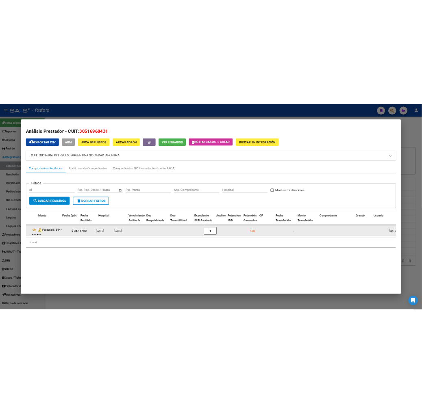
scroll to position [0, 260]
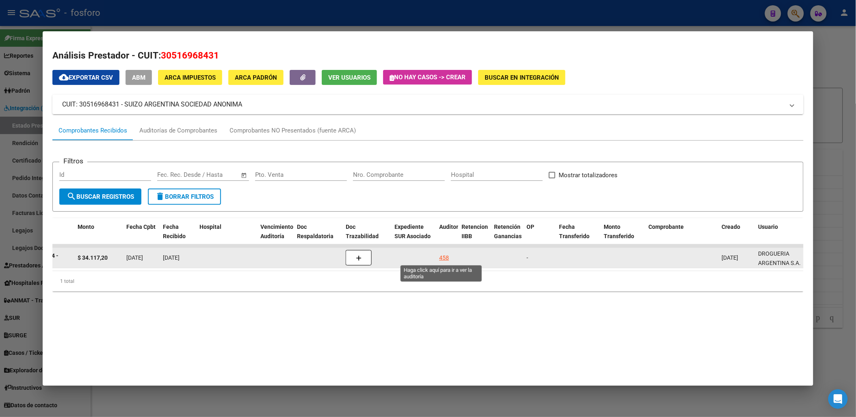
click at [440, 253] on div "458" at bounding box center [444, 257] width 10 height 9
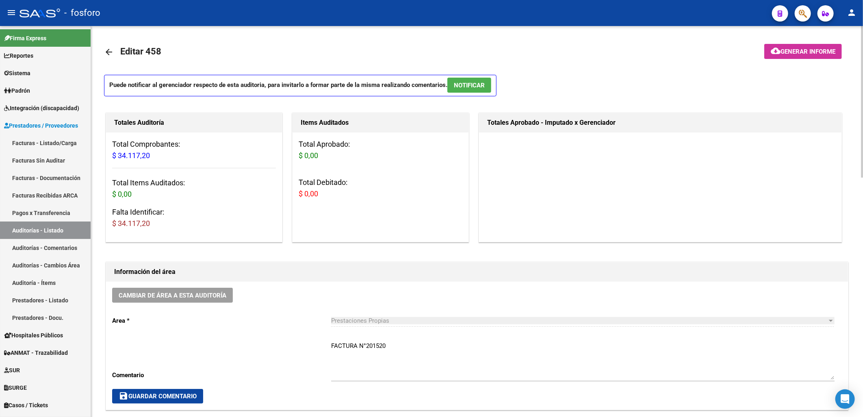
click at [241, 178] on h3 "Total Items Auditados: $ 0,00" at bounding box center [194, 188] width 164 height 23
click at [449, 169] on div "Total Aprobado: $ 0,00 Total Debitado: $ 0,00" at bounding box center [381, 172] width 176 height 80
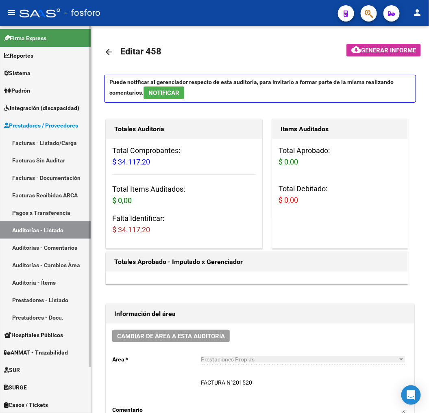
click at [53, 104] on span "Integración (discapacidad)" at bounding box center [41, 108] width 75 height 9
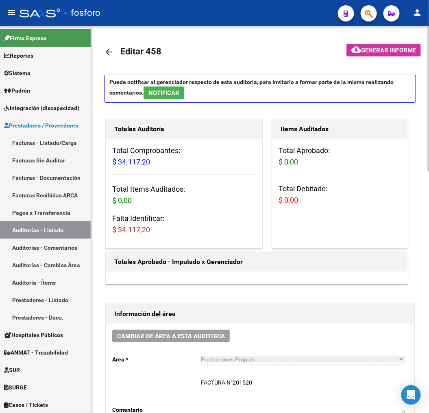
click at [344, 104] on div "Puede notificar al gerenciador respecto de esta auditoria, para invitarlo a for…" at bounding box center [260, 91] width 312 height 33
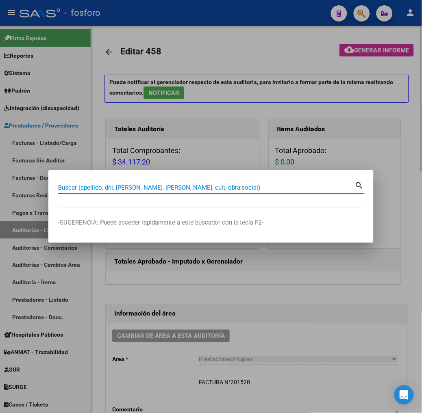
paste input "20228621928"
type input "20228621928"
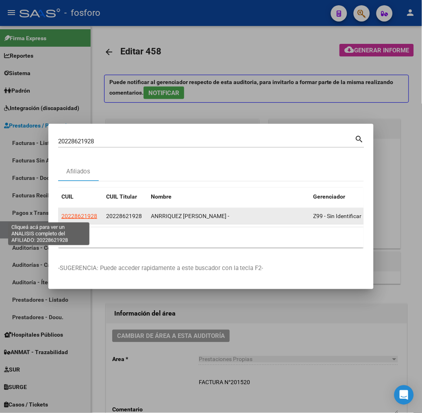
click at [61, 213] on span "20228621928" at bounding box center [79, 216] width 36 height 7
type textarea "20228621928"
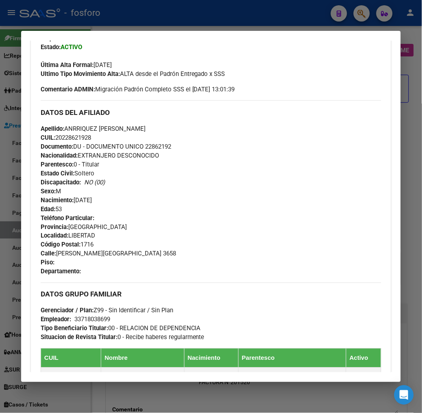
scroll to position [404, 0]
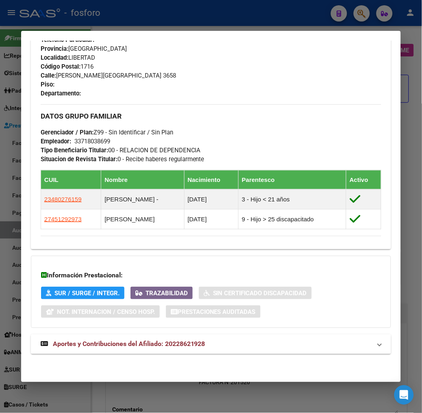
click at [230, 341] on mat-panel-title "Aportes y Contribuciones del Afiliado: 20228621928" at bounding box center [206, 345] width 331 height 10
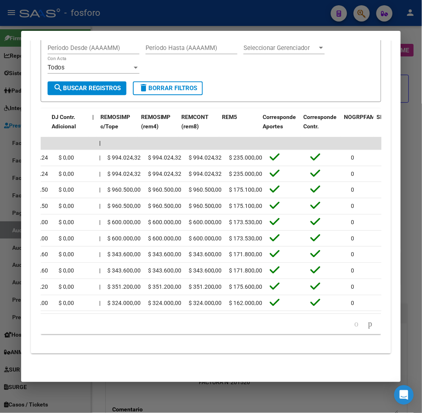
scroll to position [0, 1085]
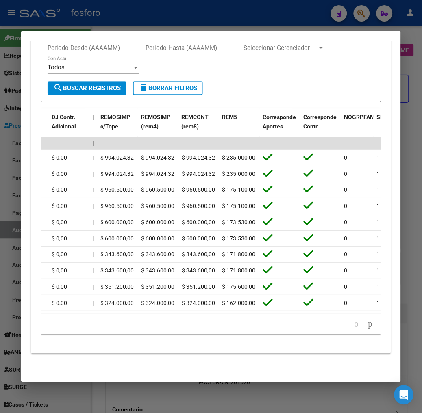
click at [209, 407] on div at bounding box center [211, 206] width 422 height 413
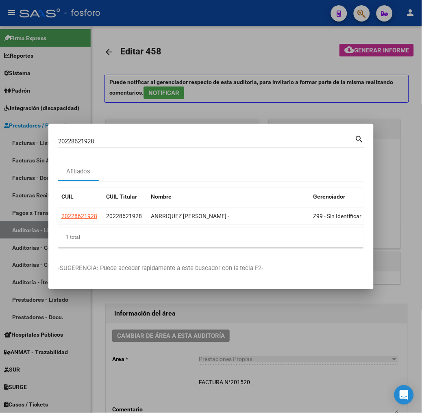
click at [269, 318] on div at bounding box center [211, 206] width 422 height 413
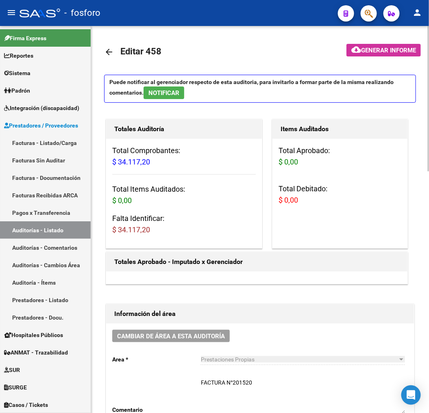
click at [359, 239] on div "Items Auditados Total Aprobado: $ 0,00 Total Debitado: $ 0,00" at bounding box center [340, 184] width 136 height 130
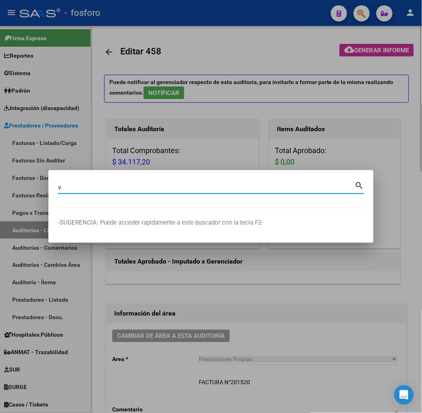
type input "v"
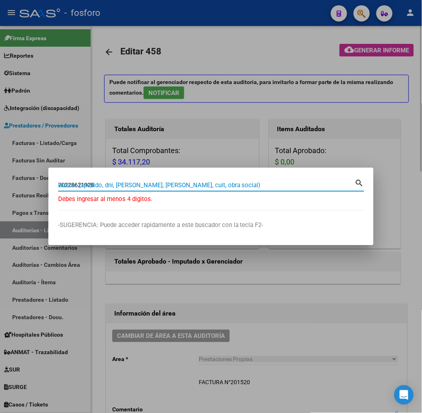
type input "20228621928"
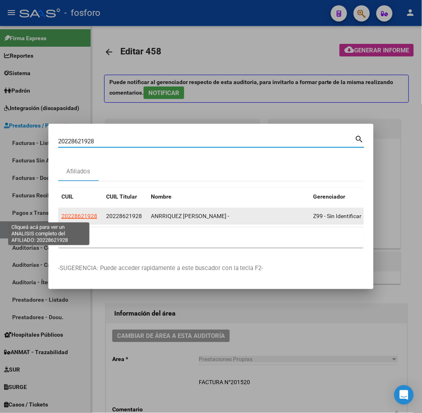
click at [61, 215] on span "20228621928" at bounding box center [79, 216] width 36 height 7
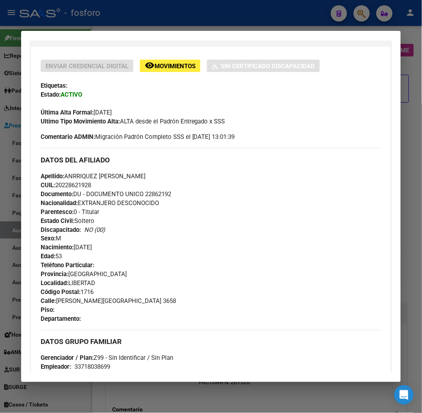
scroll to position [223, 0]
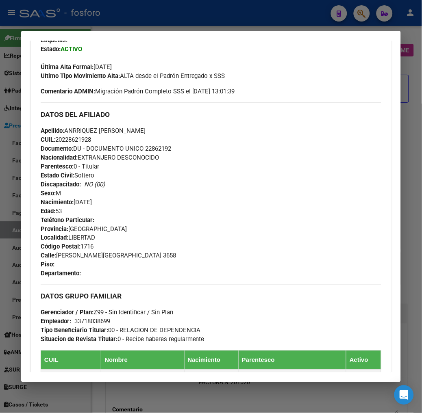
drag, startPoint x: 43, startPoint y: 253, endPoint x: 95, endPoint y: 257, distance: 51.3
click at [95, 257] on div "Teléfono Particular: Provincia: [GEOGRAPHIC_DATA] Localidad: LIBERTAD Código Po…" at bounding box center [211, 247] width 340 height 63
drag, startPoint x: 95, startPoint y: 257, endPoint x: 88, endPoint y: 256, distance: 6.9
click at [179, 186] on div "Apellido: [PERSON_NAME]: 20228621928 Documento: DU - DOCUMENTO UNICO 22862192 N…" at bounding box center [211, 170] width 340 height 89
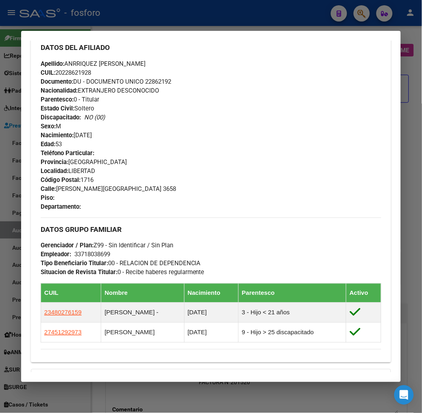
scroll to position [404, 0]
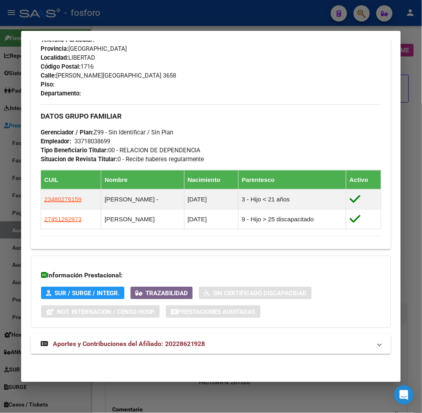
click at [151, 345] on span "Aportes y Contribuciones del Afiliado: 20228621928" at bounding box center [129, 344] width 152 height 8
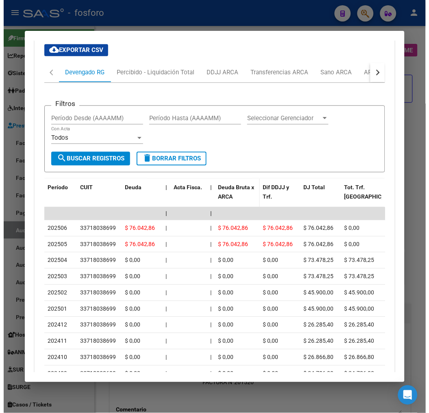
scroll to position [775, 0]
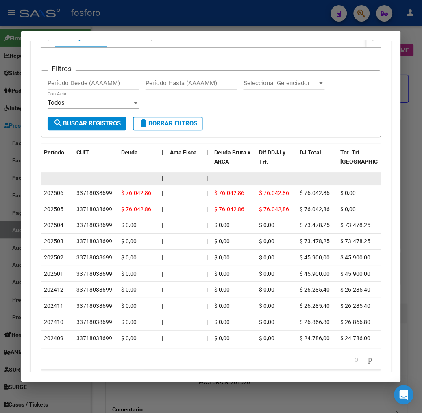
drag, startPoint x: 87, startPoint y: 190, endPoint x: 80, endPoint y: 173, distance: 18.4
click at [80, 173] on datatable-scroller "| | | | | | | | | | | | | 202506 33718038699 $ 76.042,86 | | $ 76.042,86 $ 76.0…" at bounding box center [221, 259] width 360 height 174
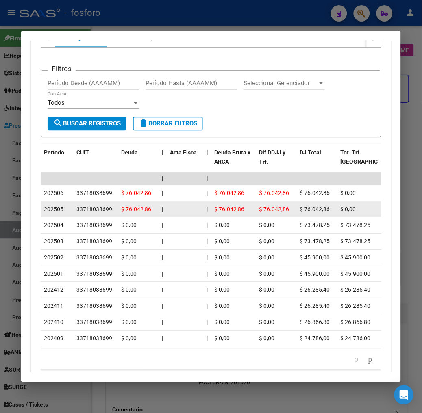
drag, startPoint x: 80, startPoint y: 173, endPoint x: 81, endPoint y: 208, distance: 35.0
click at [81, 208] on div "33718038699" at bounding box center [94, 209] width 36 height 9
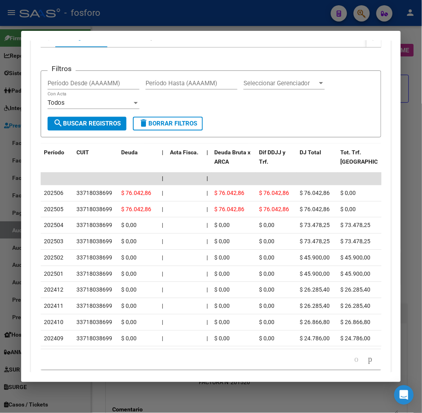
click at [134, 396] on div at bounding box center [211, 206] width 422 height 413
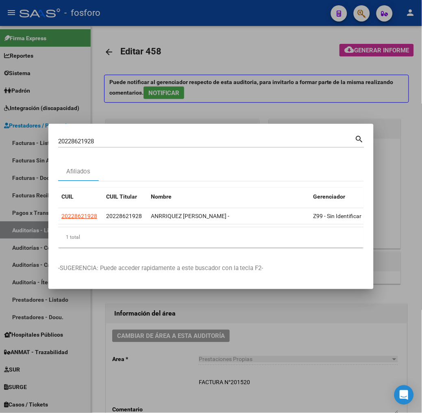
click at [133, 381] on div at bounding box center [211, 206] width 422 height 413
